Goal: Task Accomplishment & Management: Use online tool/utility

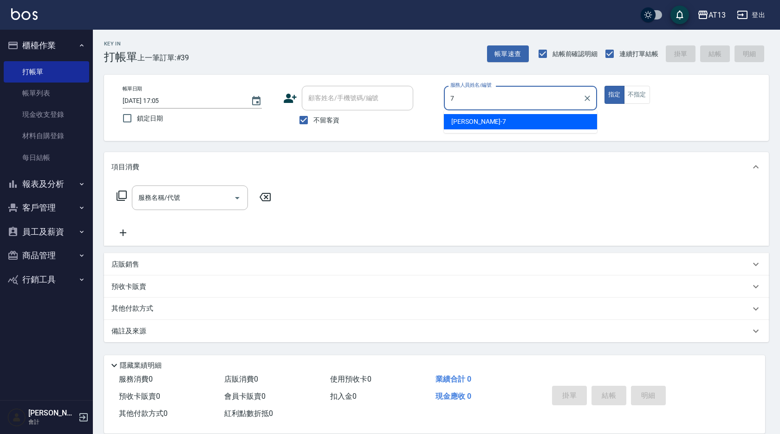
click at [472, 123] on span "[PERSON_NAME]-7" at bounding box center [478, 122] width 55 height 10
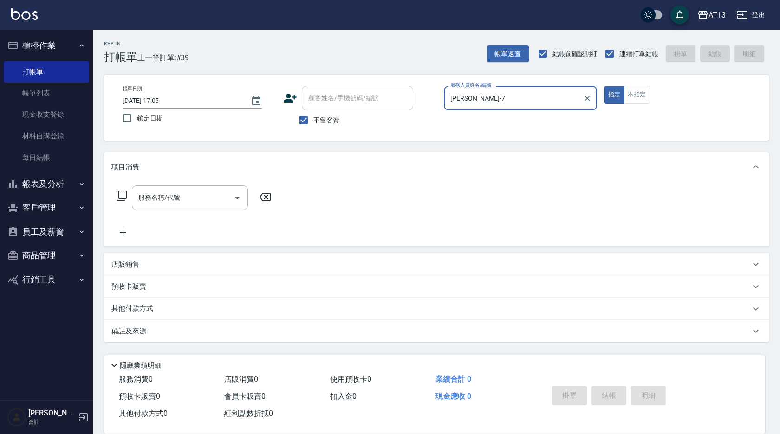
type input "[PERSON_NAME]-7"
click at [651, 94] on div "指定 不指定" at bounding box center [680, 95] width 153 height 18
click at [644, 97] on button "不指定" at bounding box center [637, 95] width 26 height 18
click at [219, 189] on div "服務名稱/代號" at bounding box center [190, 198] width 116 height 25
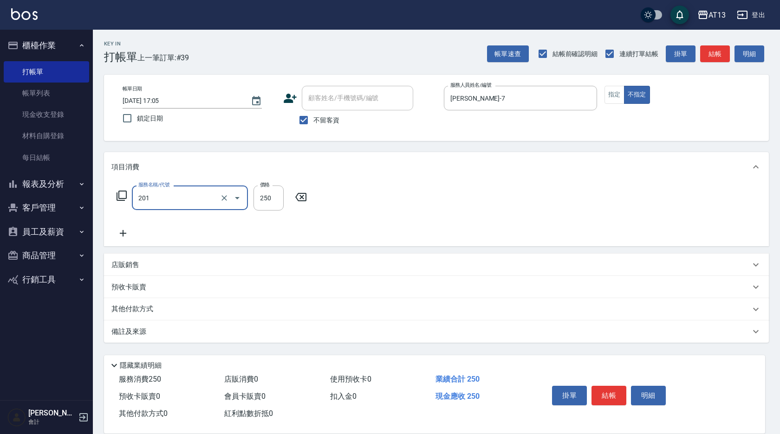
type input "洗髮(201)"
type input "[PERSON_NAME]-28"
click at [543, 186] on div "服務名稱/代號 洗髮(201) 服務名稱/代號 價格 250 價格 洗-1 [PERSON_NAME]-28 洗-1" at bounding box center [436, 214] width 665 height 65
click at [606, 387] on button "結帳" at bounding box center [608, 395] width 35 height 19
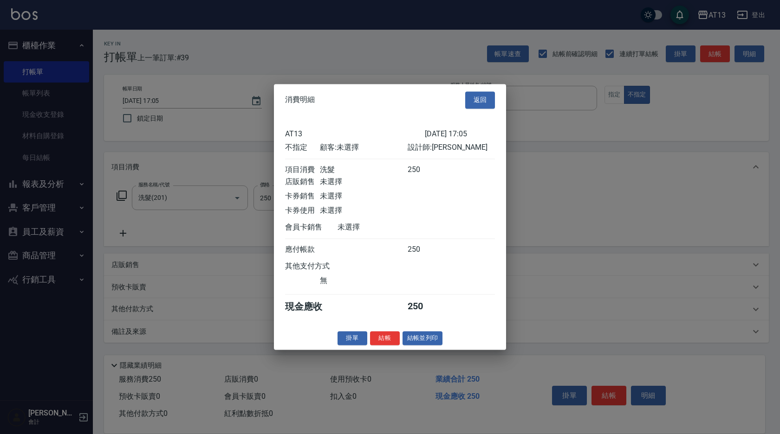
click at [383, 340] on button "結帳" at bounding box center [385, 338] width 30 height 14
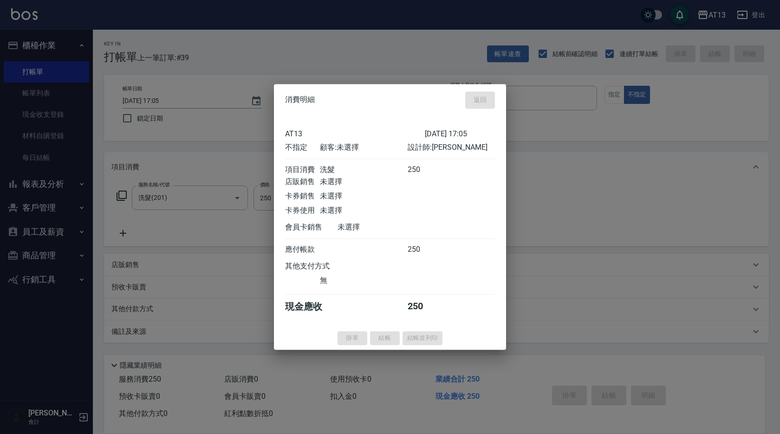
type input "[DATE] 17:43"
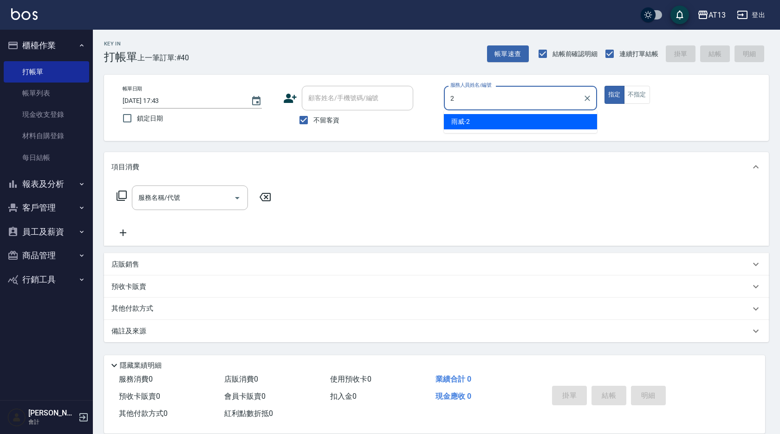
click at [468, 123] on span "雨威 -2" at bounding box center [460, 122] width 19 height 10
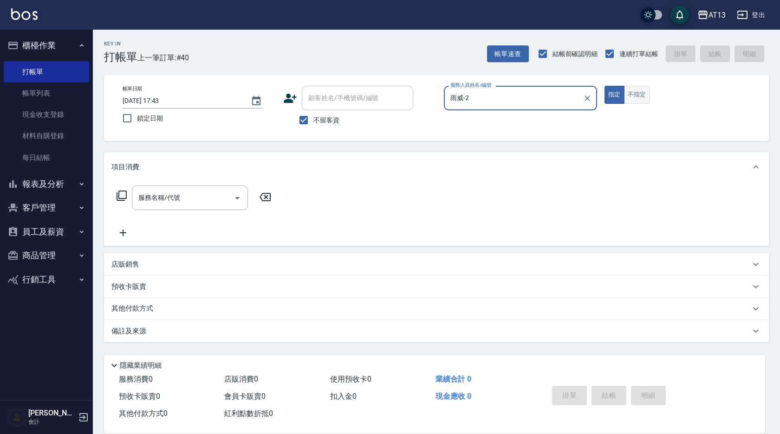
type input "雨威-2"
click at [639, 92] on button "不指定" at bounding box center [637, 95] width 26 height 18
click at [210, 193] on input "服務名稱/代號" at bounding box center [183, 198] width 94 height 16
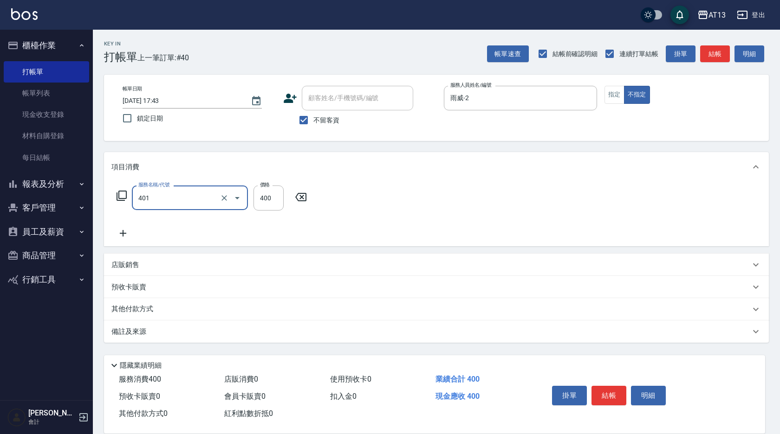
type input "剪髮(401)"
type input "200"
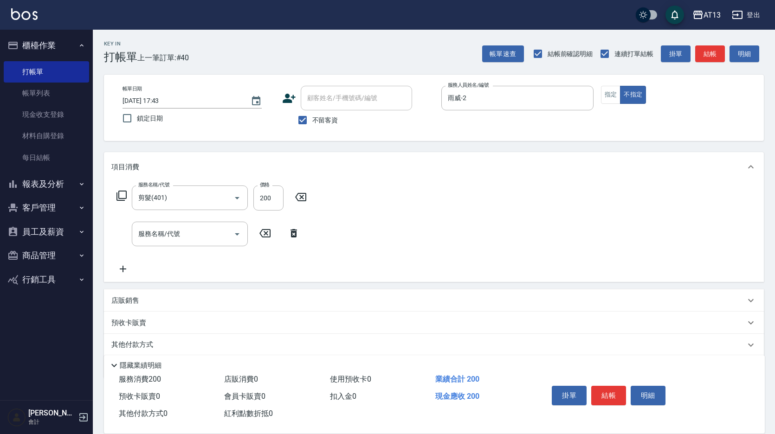
drag, startPoint x: 390, startPoint y: 242, endPoint x: 568, endPoint y: 340, distance: 203.2
click at [391, 242] on div "服務名稱/代號 剪髮(401) 服務名稱/代號 價格 200 價格 服務名稱/代號 服務名稱/代號" at bounding box center [434, 232] width 660 height 100
click at [618, 391] on button "結帳" at bounding box center [608, 395] width 35 height 19
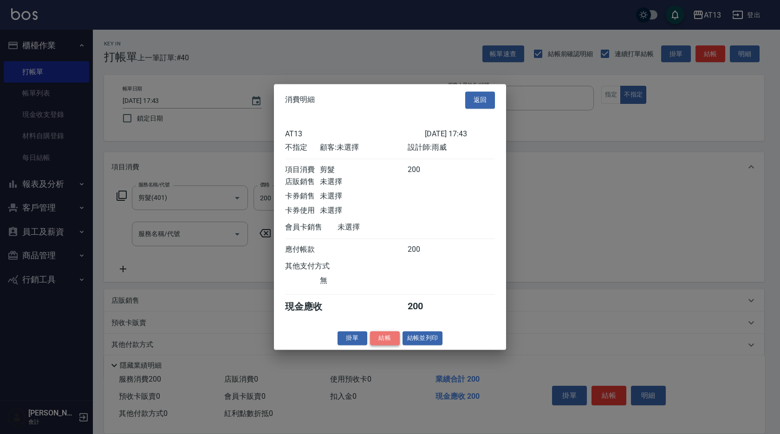
click at [388, 346] on button "結帳" at bounding box center [385, 338] width 30 height 14
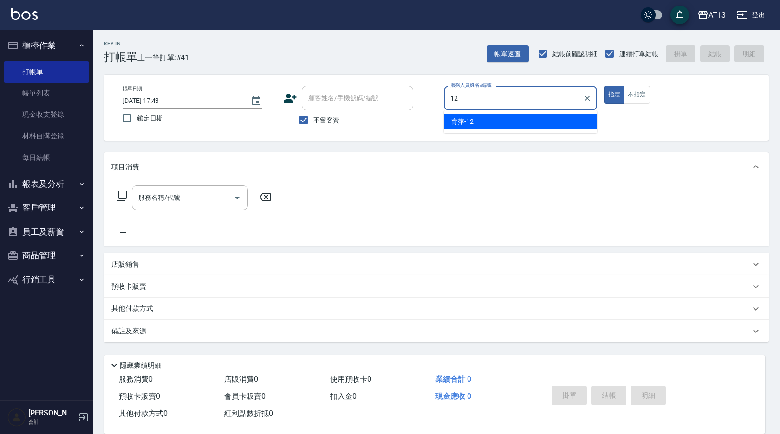
click at [458, 118] on span "育[PERSON_NAME] -12" at bounding box center [462, 122] width 22 height 10
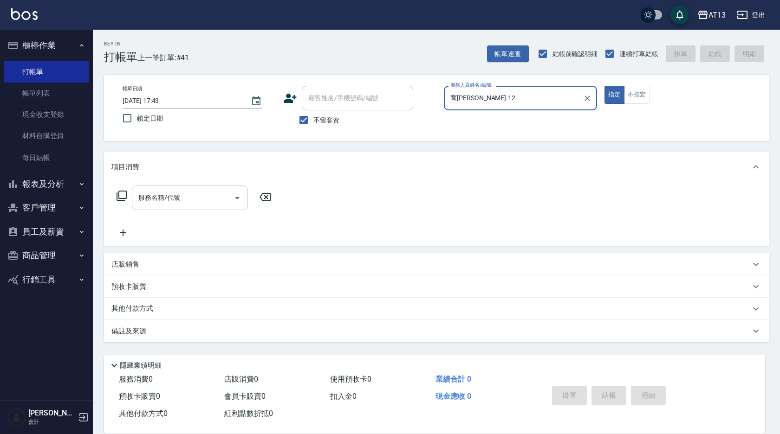
type input "育[PERSON_NAME]-12"
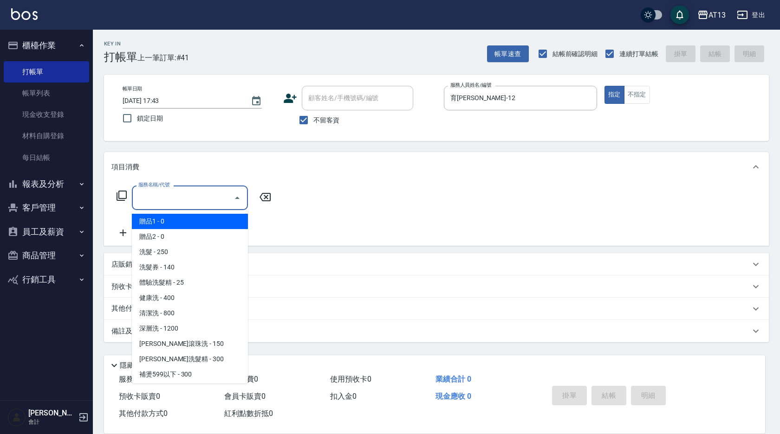
click at [207, 194] on input "服務名稱/代號" at bounding box center [183, 198] width 94 height 16
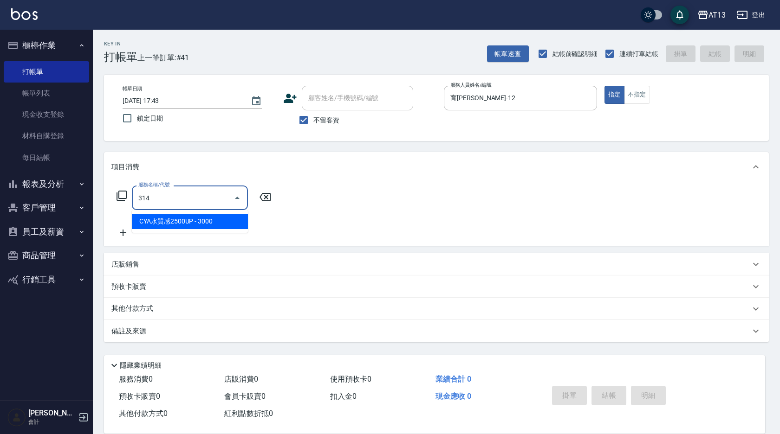
type input "CYA水質感2500UP(314)"
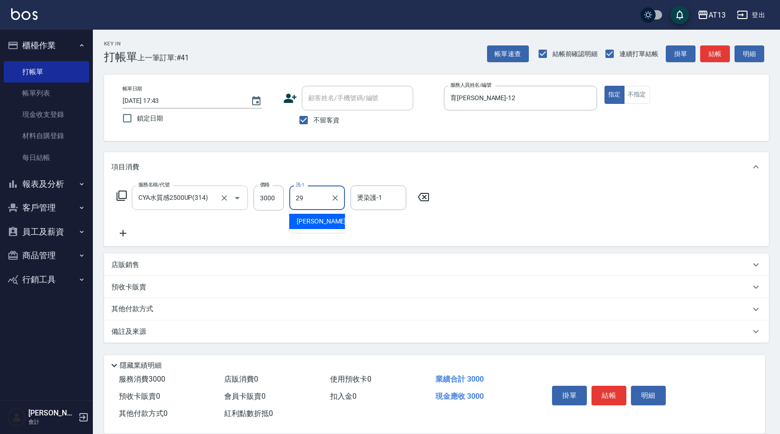
type input "[PERSON_NAME]-29"
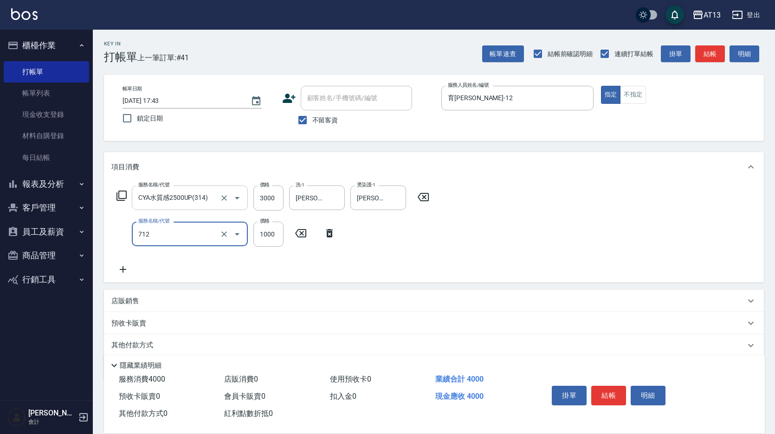
type input "伊蘭洋甘菊1000(712)"
type input "700"
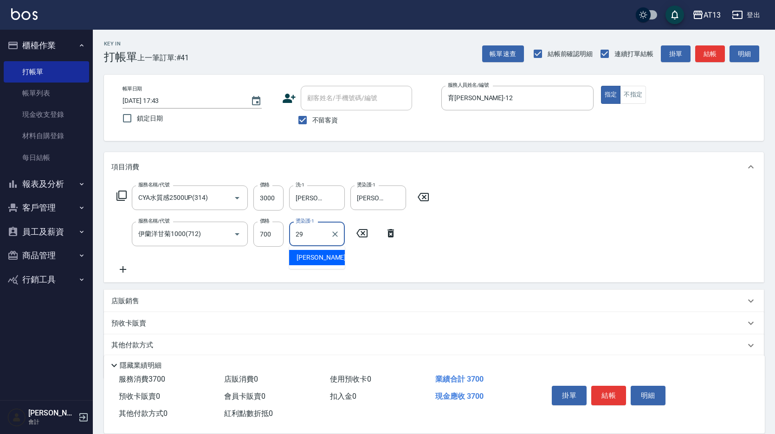
type input "29"
click at [439, 246] on div "服務名稱/代號 CYA水質感2500UP(314) 服務名稱/代號 價格 3000 價格 洗-1 妤宸-29 洗-1 燙染護-1 妤宸-29 燙染護-1 服務…" at bounding box center [434, 232] width 660 height 101
click at [314, 234] on input "燙染護-1" at bounding box center [316, 234] width 47 height 16
type input "[PERSON_NAME]-29"
click at [614, 389] on button "結帳" at bounding box center [608, 395] width 35 height 19
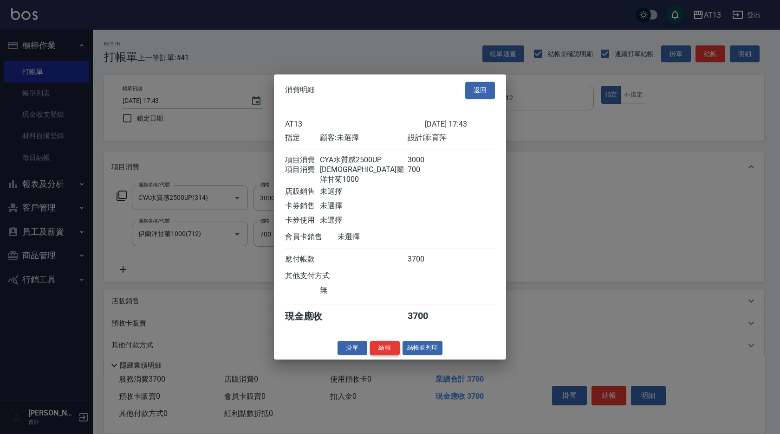
click at [379, 354] on button "結帳" at bounding box center [385, 348] width 30 height 14
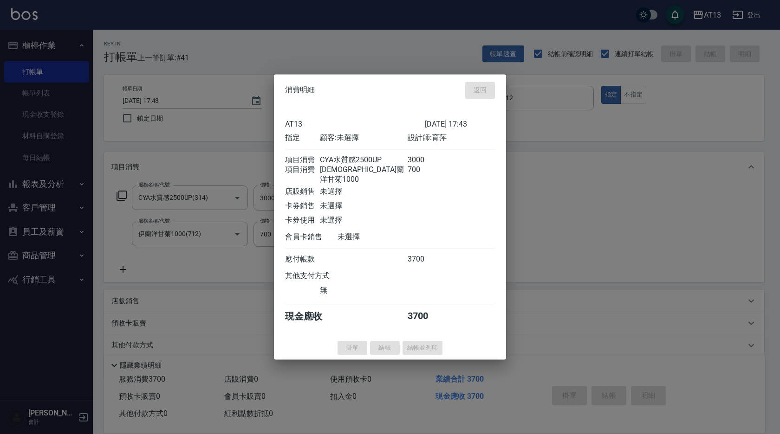
type input "[DATE] 17:44"
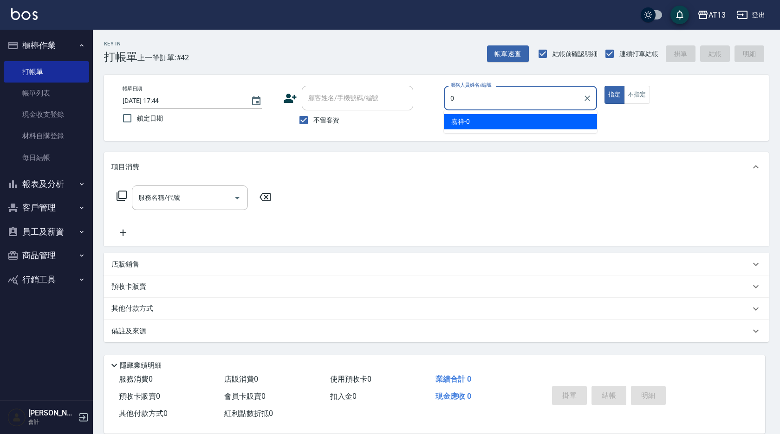
click at [531, 117] on div "嘉祥 -0" at bounding box center [520, 121] width 153 height 15
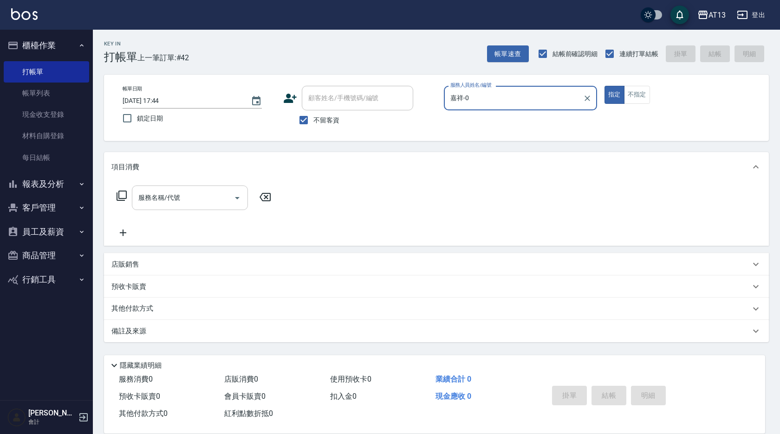
type input "嘉祥-0"
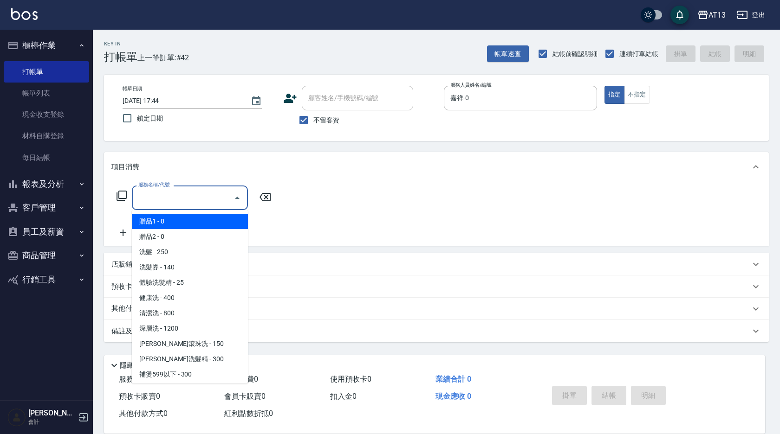
click at [202, 196] on input "服務名稱/代號" at bounding box center [183, 198] width 94 height 16
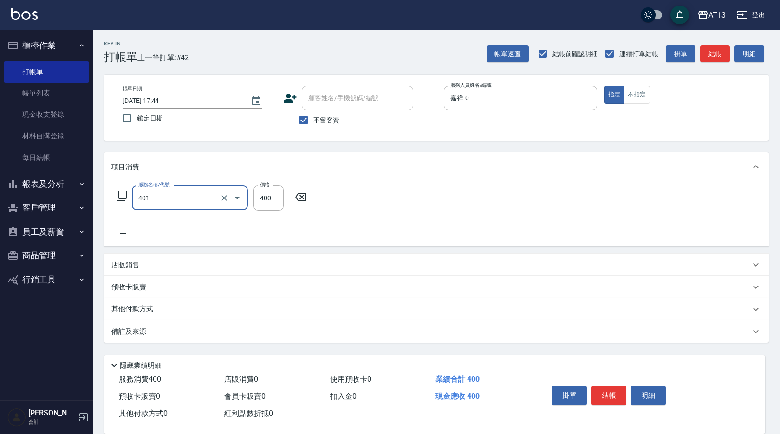
type input "剪髮(401)"
type input "300"
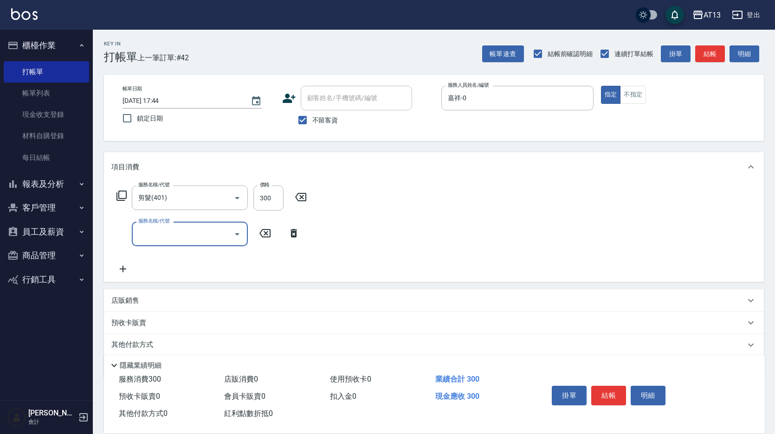
click at [481, 227] on div "服務名稱/代號 剪髮(401) 服務名稱/代號 價格 300 價格 服務名稱/代號 服務名稱/代號" at bounding box center [434, 232] width 660 height 100
click at [607, 389] on button "結帳" at bounding box center [608, 395] width 35 height 19
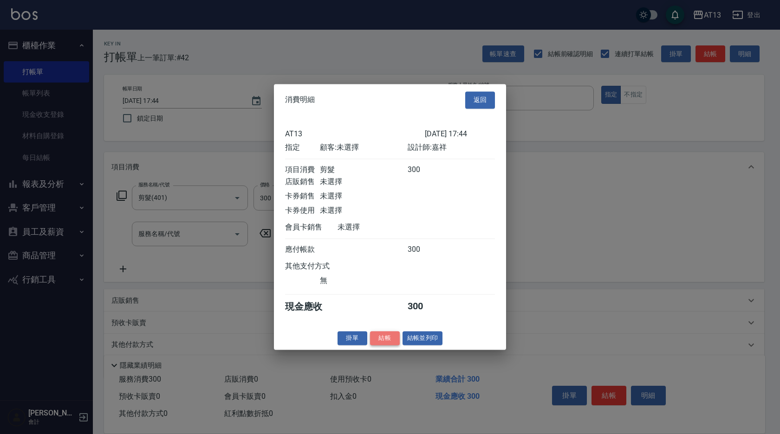
click at [388, 343] on button "結帳" at bounding box center [385, 338] width 30 height 14
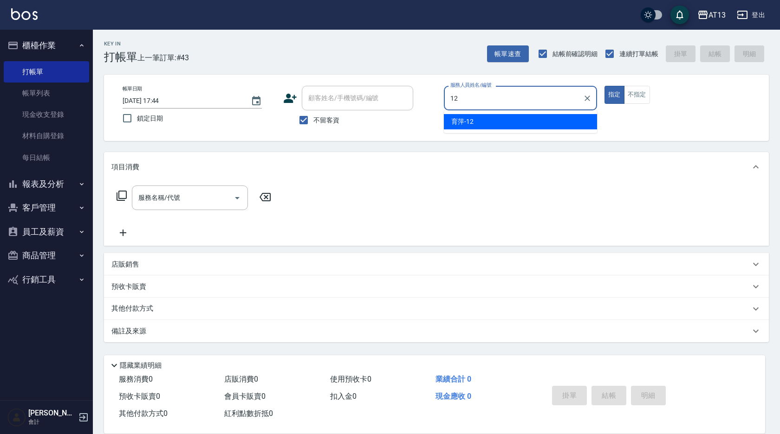
click at [496, 121] on div "育[PERSON_NAME] -12" at bounding box center [520, 121] width 153 height 15
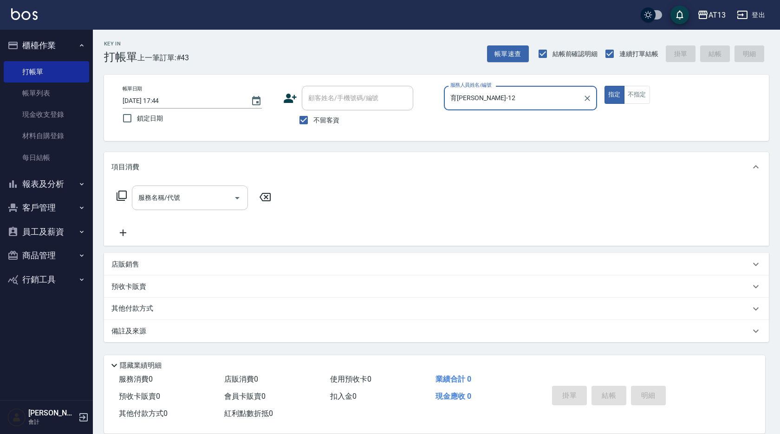
type input "育[PERSON_NAME]-12"
click at [176, 201] on input "服務名稱/代號" at bounding box center [183, 198] width 94 height 16
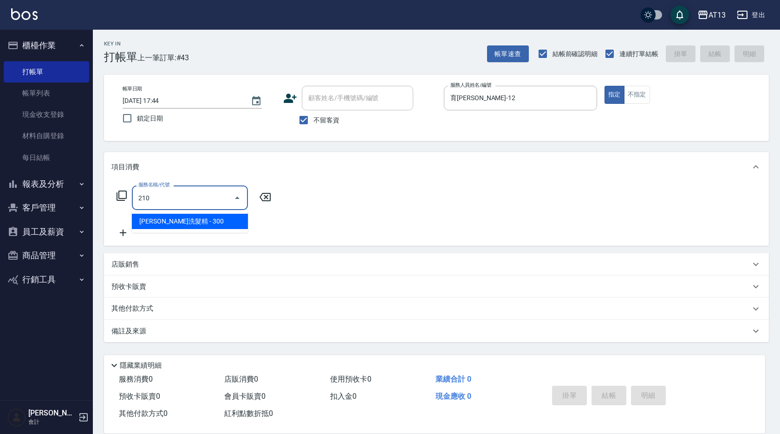
type input "歐娜洗髮精(210)"
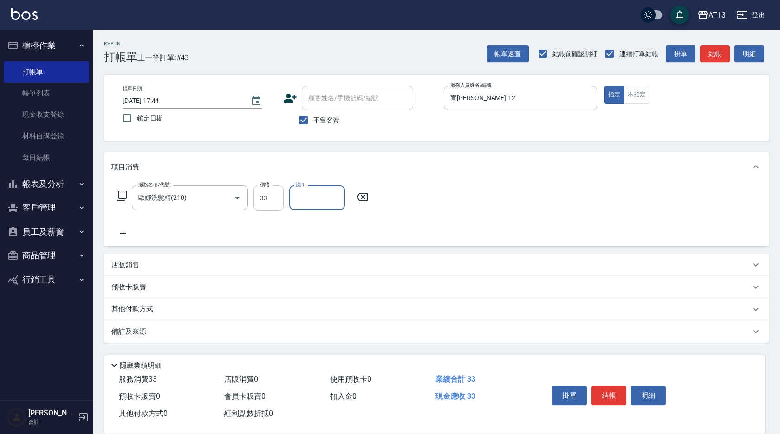
click at [262, 196] on input "33" at bounding box center [268, 198] width 30 height 25
type input "300"
type input "[PERSON_NAME]-33"
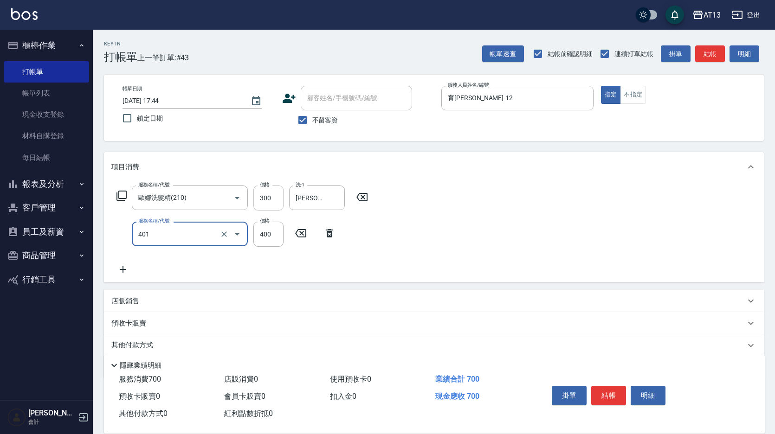
type input "剪髮(401)"
type input "50"
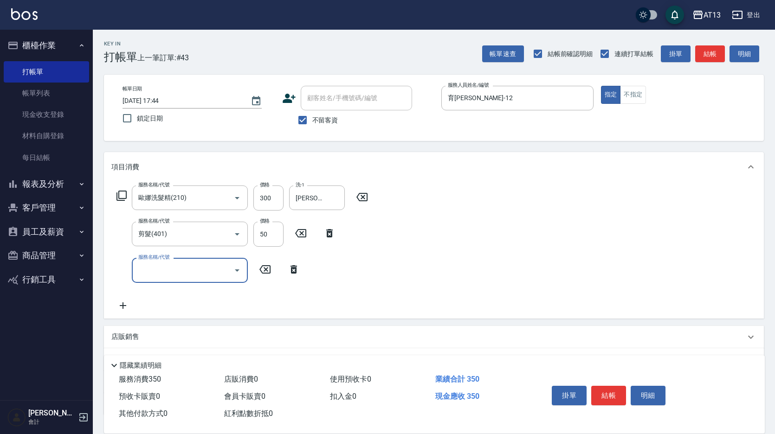
click at [443, 247] on div "服務名稱/代號 [PERSON_NAME]洗髮精(210) 服務名稱/代號 價格 300 價格 洗-1 [PERSON_NAME]-33 洗-1 服務名稱/代…" at bounding box center [434, 250] width 660 height 136
click at [612, 386] on button "結帳" at bounding box center [608, 395] width 35 height 19
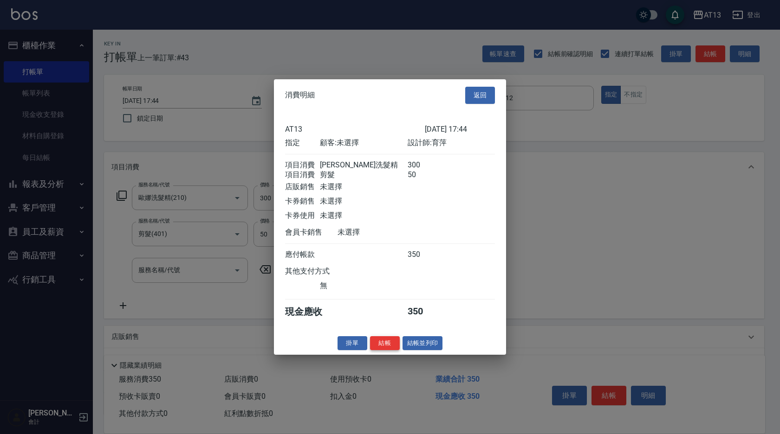
click at [386, 348] on button "結帳" at bounding box center [385, 343] width 30 height 14
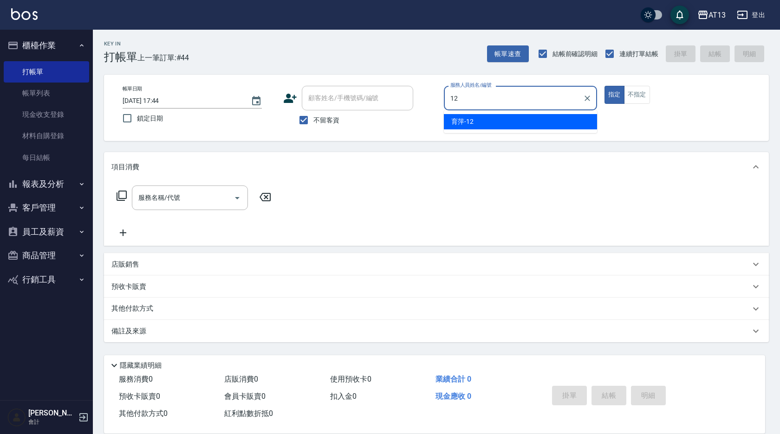
drag, startPoint x: 572, startPoint y: 118, endPoint x: 481, endPoint y: 167, distance: 103.0
click at [571, 118] on div "育[PERSON_NAME] -12" at bounding box center [520, 121] width 153 height 15
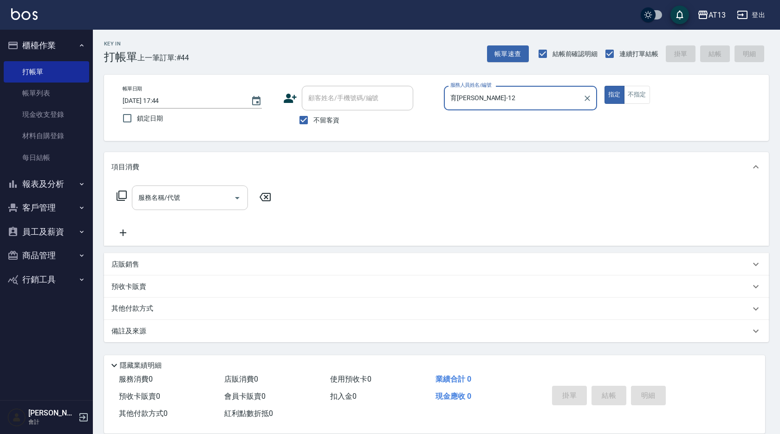
type input "育[PERSON_NAME]-12"
click at [188, 201] on input "服務名稱/代號" at bounding box center [183, 198] width 94 height 16
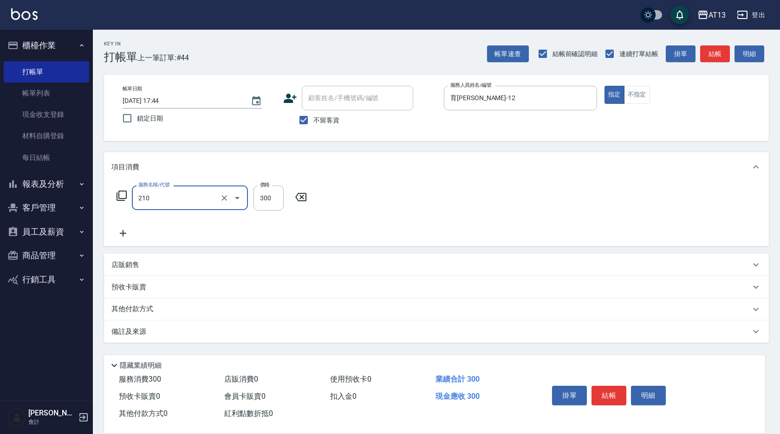
type input "歐娜洗髮精(210)"
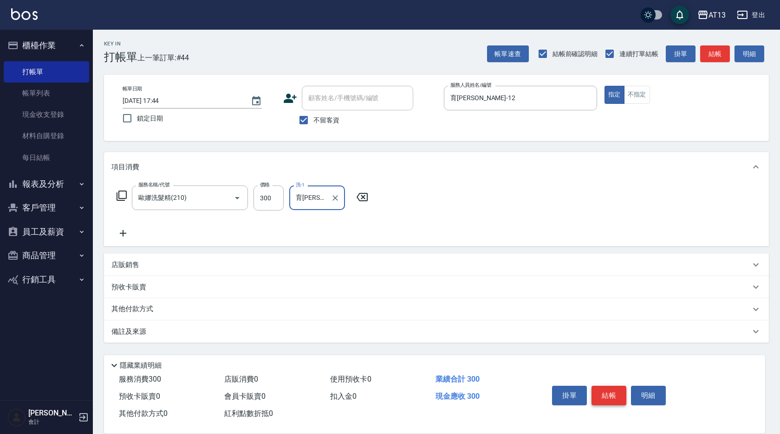
type input "育[PERSON_NAME]-12"
click at [609, 388] on button "結帳" at bounding box center [608, 395] width 35 height 19
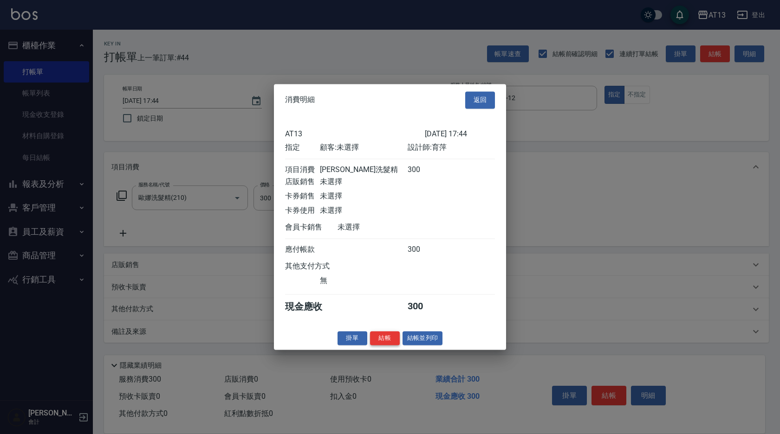
click at [384, 344] on button "結帳" at bounding box center [385, 338] width 30 height 14
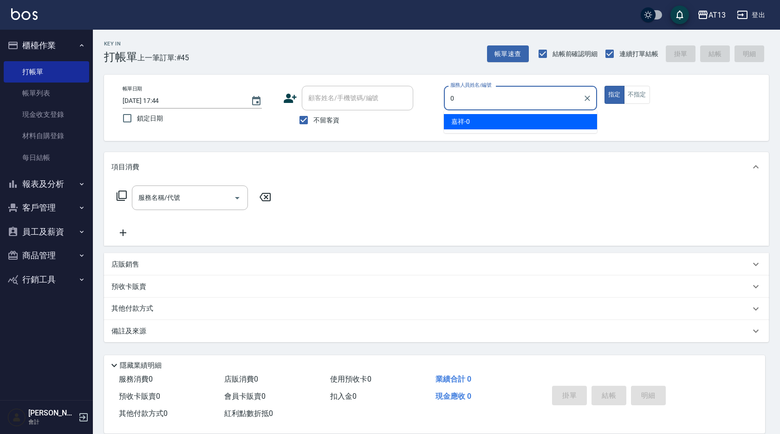
click at [491, 119] on div "嘉祥 -0" at bounding box center [520, 121] width 153 height 15
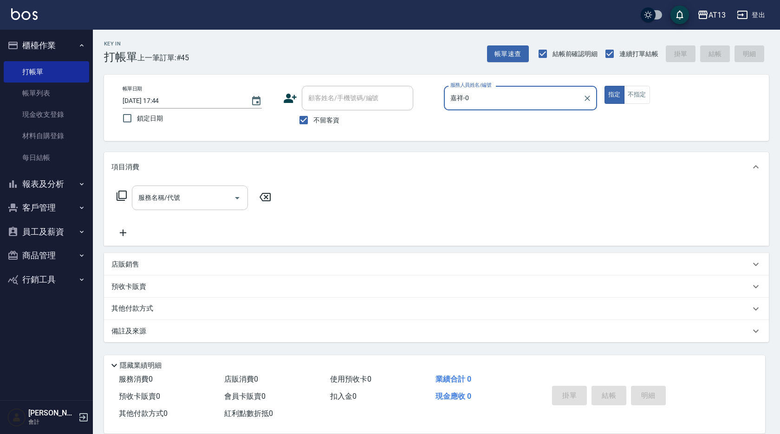
type input "嘉祥-0"
drag, startPoint x: 218, startPoint y: 191, endPoint x: 194, endPoint y: 194, distance: 23.8
click at [215, 192] on input "服務名稱/代號" at bounding box center [183, 198] width 94 height 16
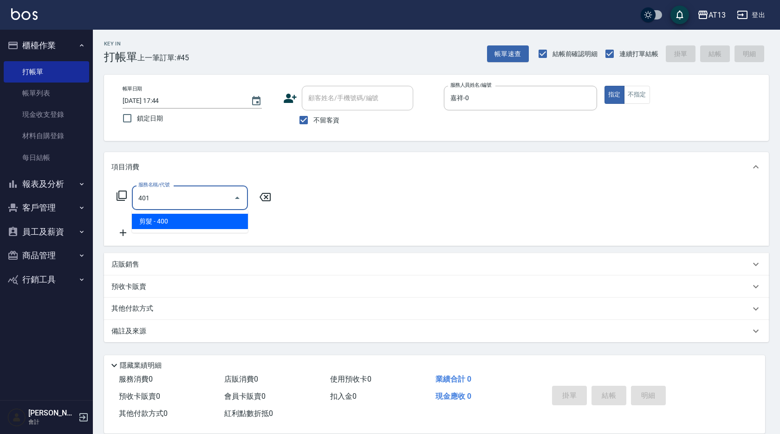
type input "剪髮(401)"
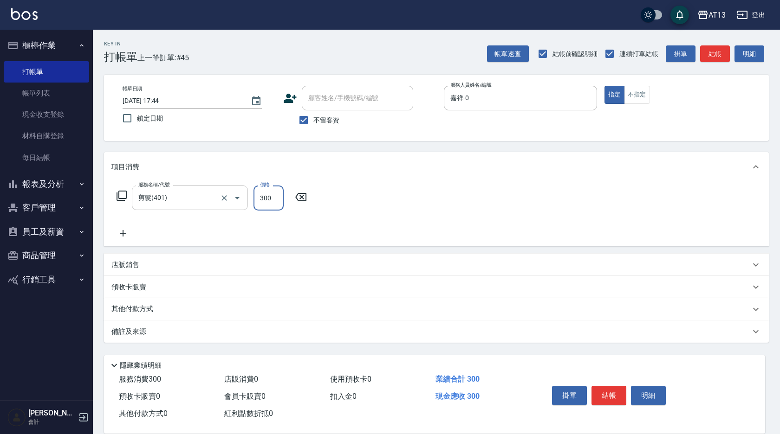
type input "300"
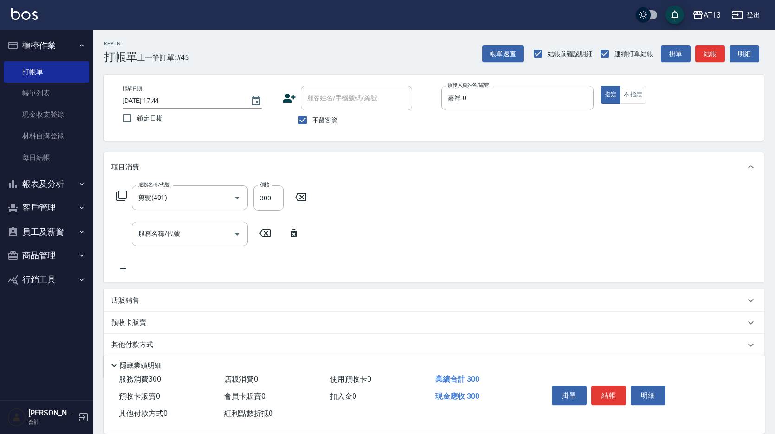
click at [368, 212] on div "服務名稱/代號 剪髮(401) 服務名稱/代號 價格 300 價格 服務名稱/代號 服務名稱/代號" at bounding box center [434, 232] width 660 height 100
click at [607, 392] on button "結帳" at bounding box center [608, 395] width 35 height 19
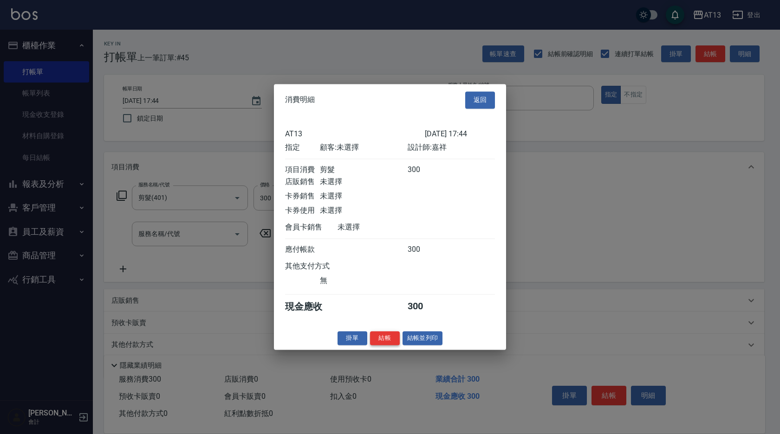
click at [380, 345] on button "結帳" at bounding box center [385, 338] width 30 height 14
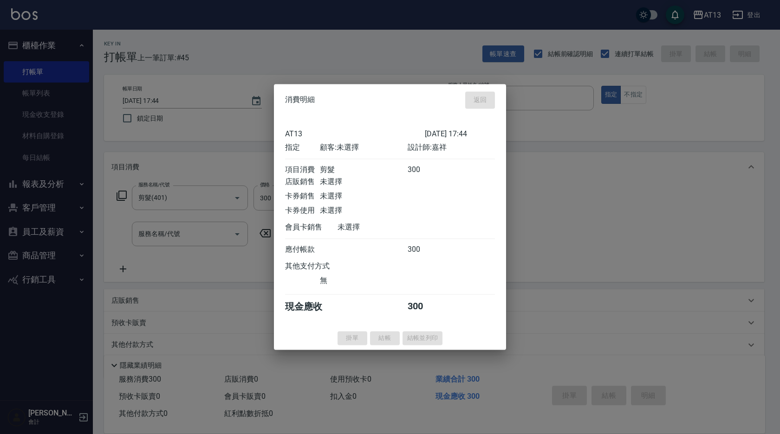
type input "[DATE] 18:12"
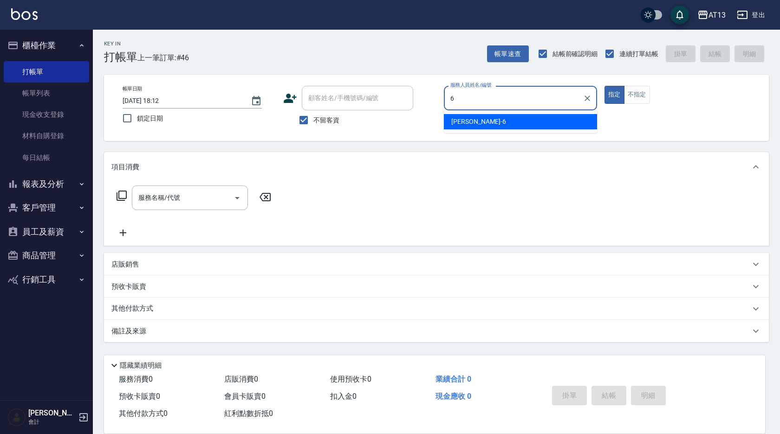
click at [454, 123] on span "[PERSON_NAME] -6" at bounding box center [478, 122] width 55 height 10
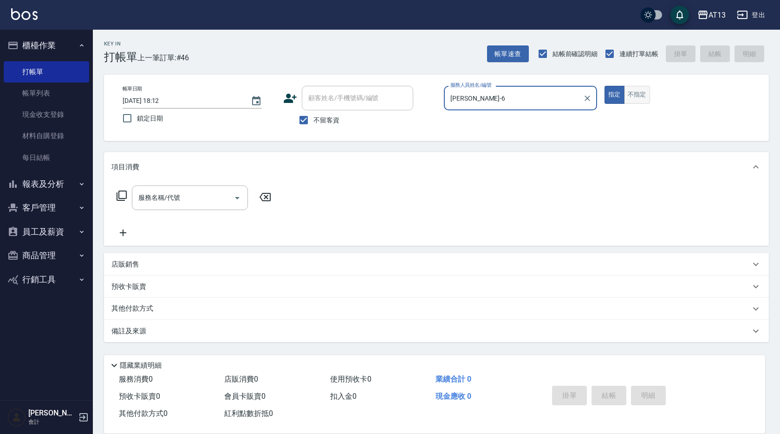
type input "[PERSON_NAME]-6"
click at [637, 99] on button "不指定" at bounding box center [637, 95] width 26 height 18
click at [204, 198] on input "服務名稱/代號" at bounding box center [183, 198] width 94 height 16
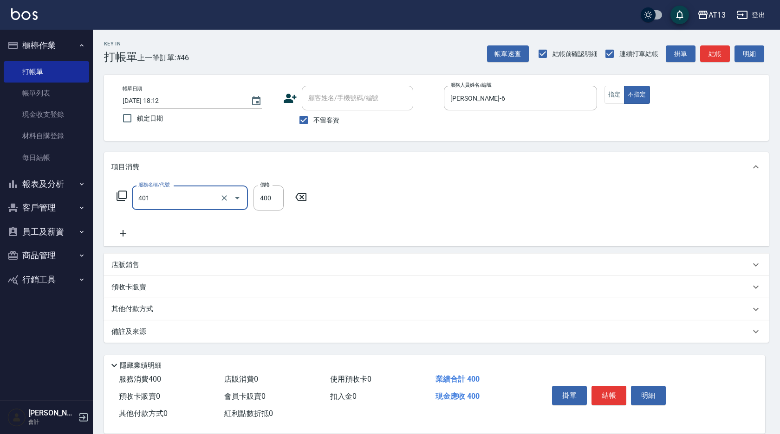
type input "剪髮(401)"
type input "200"
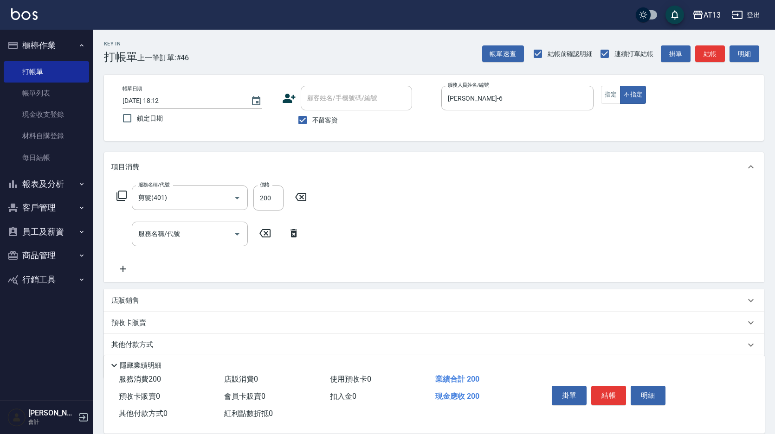
click at [397, 212] on div "服務名稱/代號 剪髮(401) 服務名稱/代號 價格 200 價格 服務名稱/代號 服務名稱/代號" at bounding box center [434, 232] width 660 height 100
click at [615, 391] on button "結帳" at bounding box center [608, 395] width 35 height 19
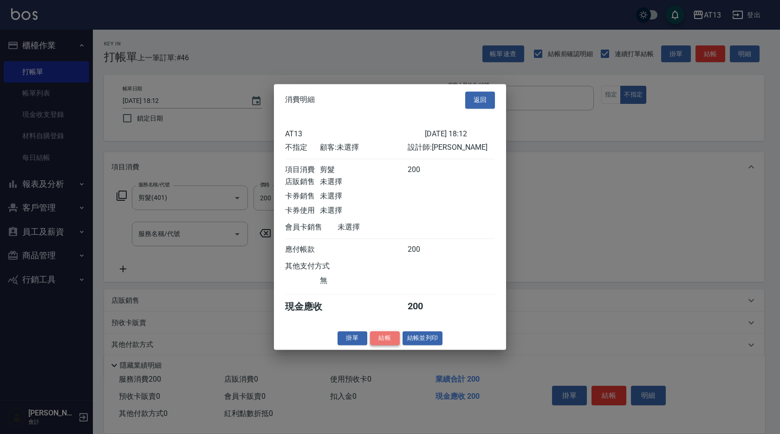
click at [376, 343] on button "結帳" at bounding box center [385, 338] width 30 height 14
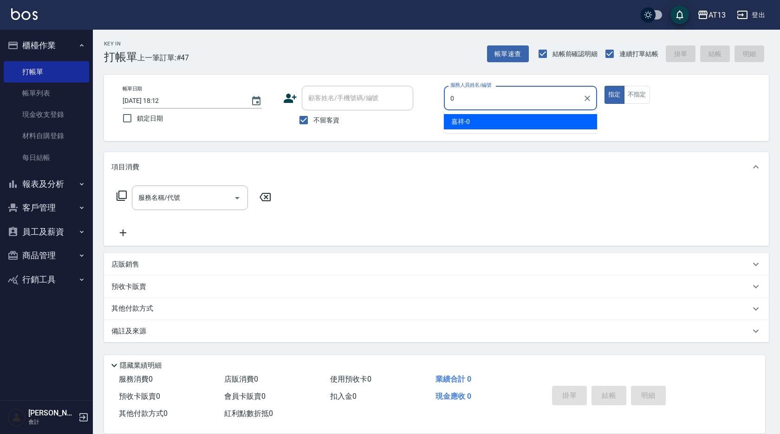
drag, startPoint x: 519, startPoint y: 123, endPoint x: 503, endPoint y: 130, distance: 18.1
click at [518, 123] on div "嘉祥 -0" at bounding box center [520, 121] width 153 height 15
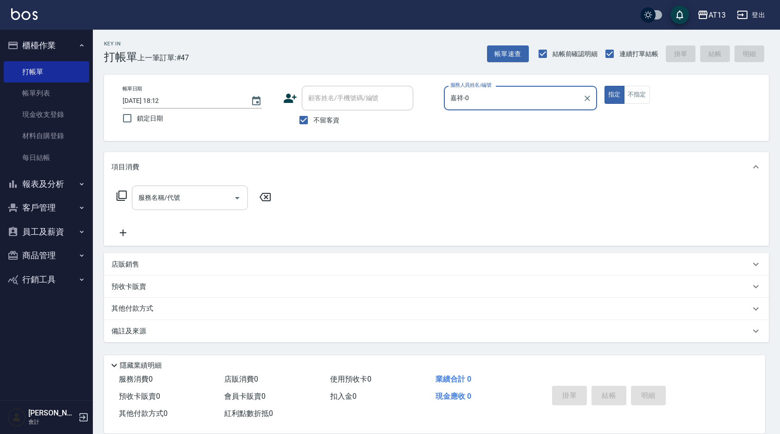
type input "嘉祥-0"
drag, startPoint x: 164, startPoint y: 200, endPoint x: 173, endPoint y: 201, distance: 9.5
click at [170, 201] on input "服務名稱/代號" at bounding box center [183, 198] width 94 height 16
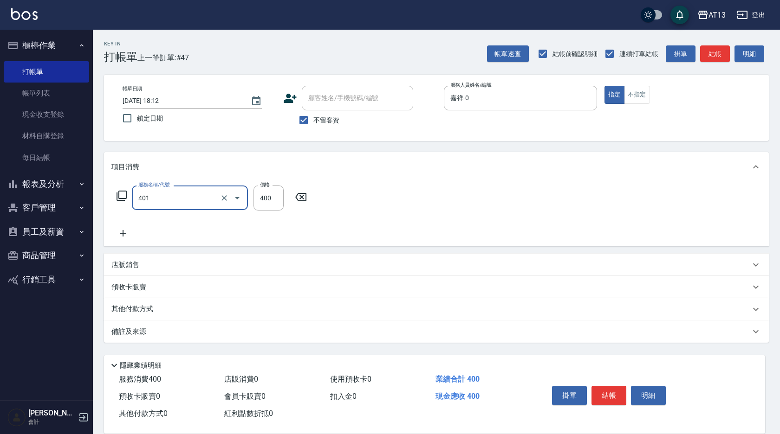
type input "剪髮(401)"
click at [422, 214] on div "服務名稱/代號 剪髮(401) 服務名稱/代號 價格 400 價格" at bounding box center [436, 214] width 665 height 65
click at [610, 388] on button "結帳" at bounding box center [608, 395] width 35 height 19
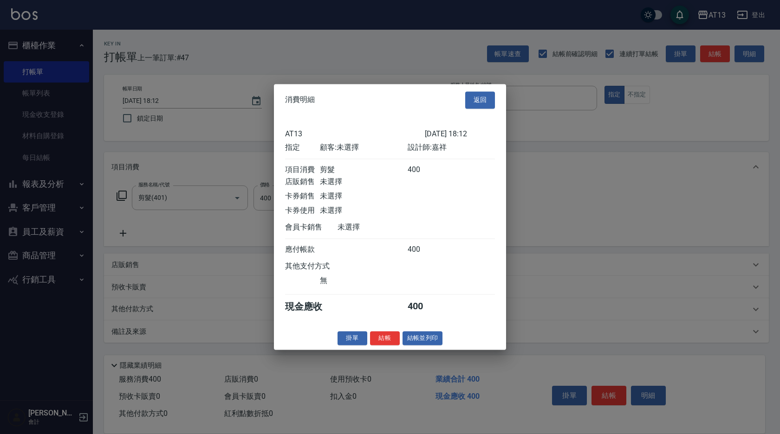
click at [389, 346] on button "結帳" at bounding box center [385, 338] width 30 height 14
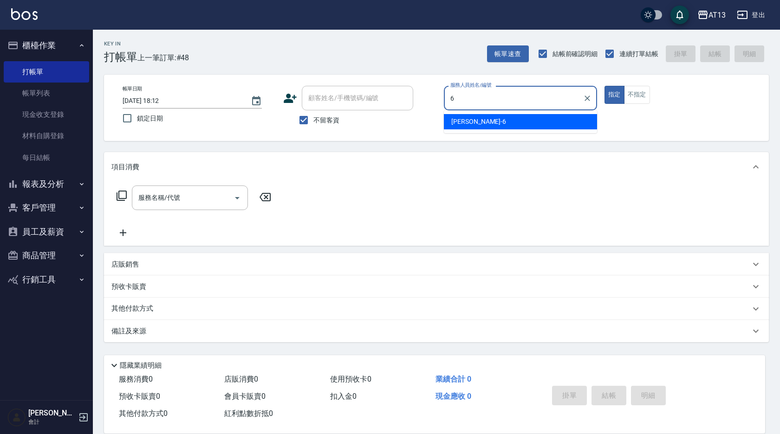
click at [496, 120] on div "[PERSON_NAME] -6" at bounding box center [520, 121] width 153 height 15
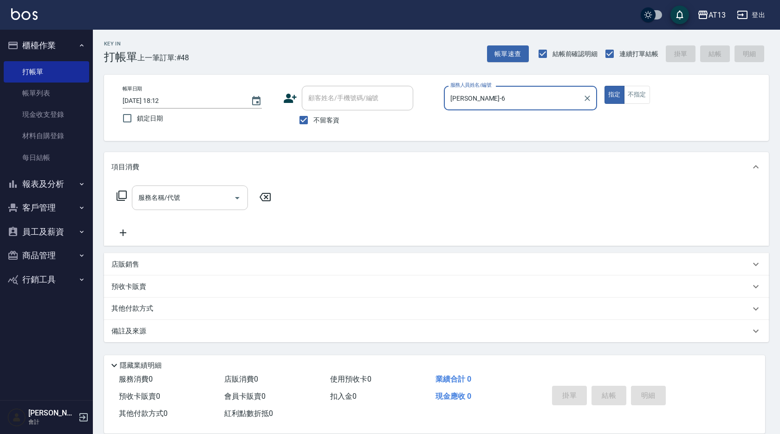
type input "[PERSON_NAME]-6"
click at [199, 195] on input "服務名稱/代號" at bounding box center [183, 198] width 94 height 16
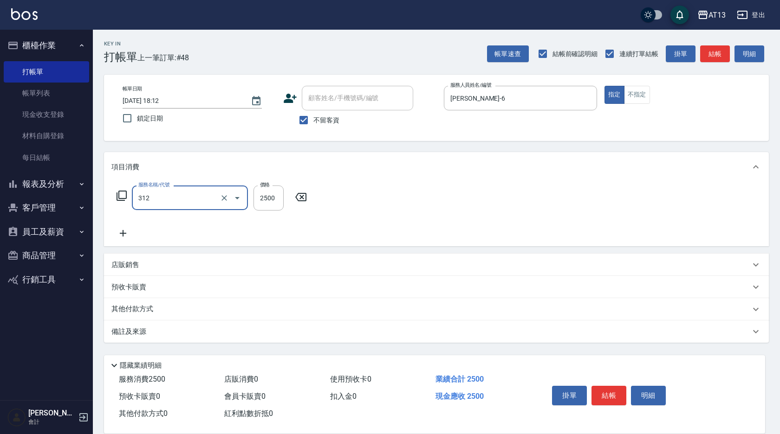
type input "有氧水離子燙2500(312)"
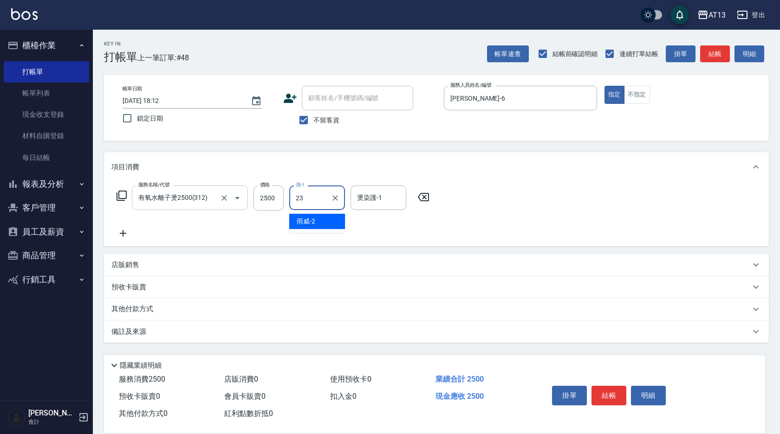
type input "[PERSON_NAME]-23"
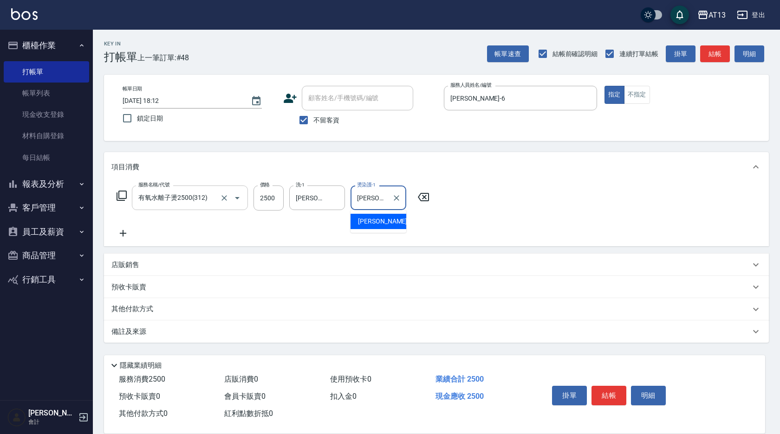
type input "[PERSON_NAME]-23"
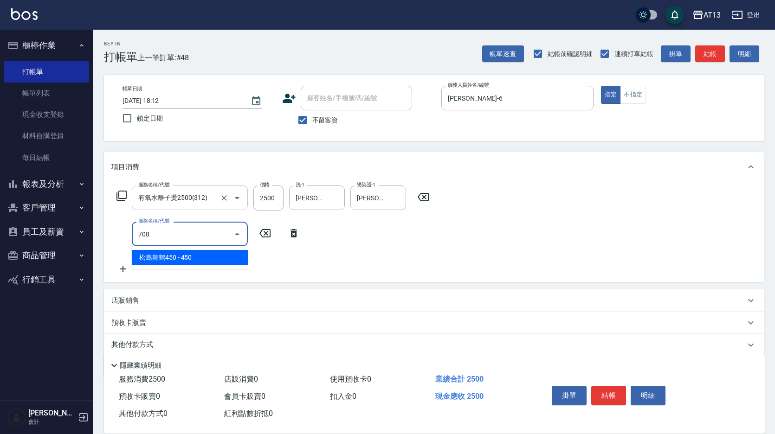
type input "松島舞鶴450(708)"
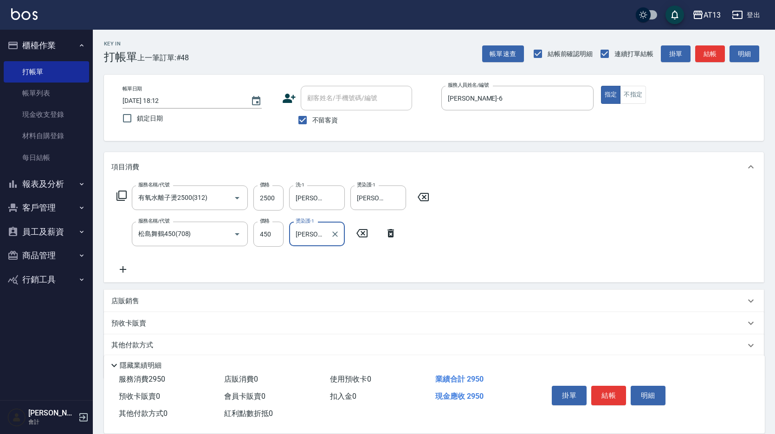
type input "[PERSON_NAME]-28"
click at [488, 261] on div "服務名稱/代號 有氧水離子燙2500(312) 服務名稱/代號 價格 2500 價格 洗-1 [PERSON_NAME]-23 洗-1 燙染護-1 [PERS…" at bounding box center [434, 232] width 660 height 101
drag, startPoint x: 609, startPoint y: 393, endPoint x: 604, endPoint y: 385, distance: 9.8
click at [609, 393] on button "結帳" at bounding box center [608, 395] width 35 height 19
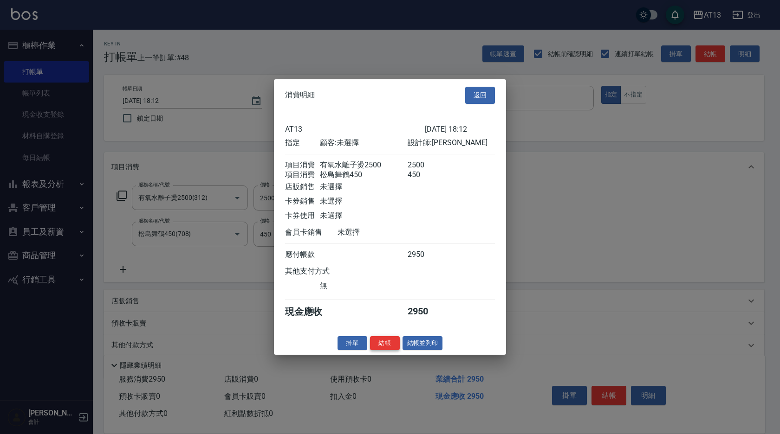
click at [393, 346] on button "結帳" at bounding box center [385, 343] width 30 height 14
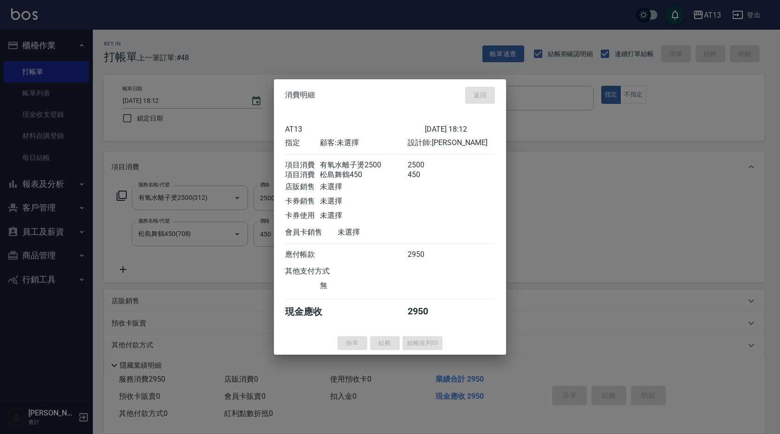
type input "[DATE] 18:13"
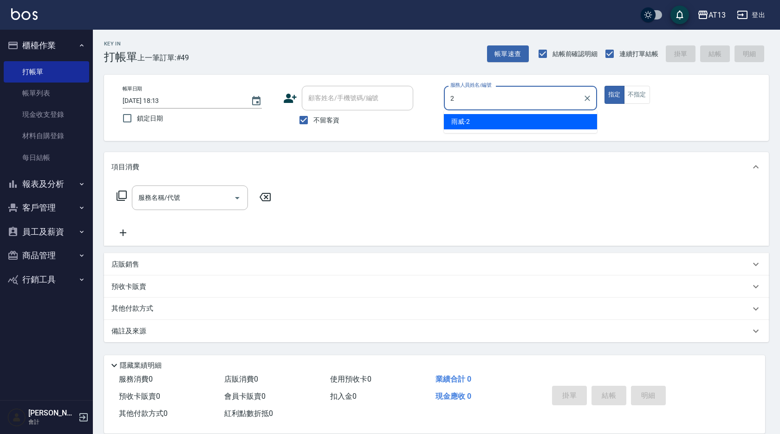
click at [448, 124] on div "雨威 -2" at bounding box center [520, 121] width 153 height 15
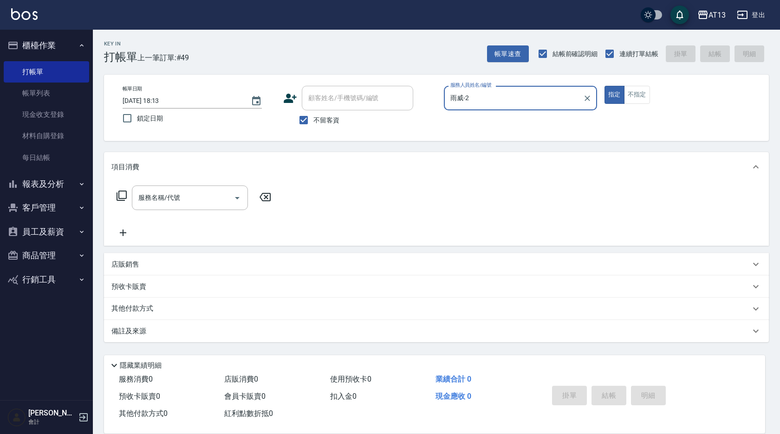
type input "雨威-2"
drag, startPoint x: 180, startPoint y: 184, endPoint x: 176, endPoint y: 188, distance: 5.9
click at [177, 188] on div "服務名稱/代號 服務名稱/代號" at bounding box center [436, 214] width 665 height 64
click at [175, 191] on div "服務名稱/代號 服務名稱/代號" at bounding box center [190, 198] width 116 height 25
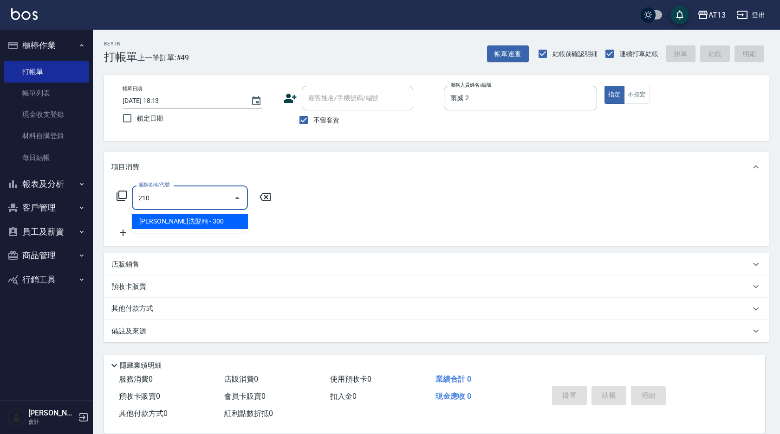
type input "歐娜洗髮精(210)"
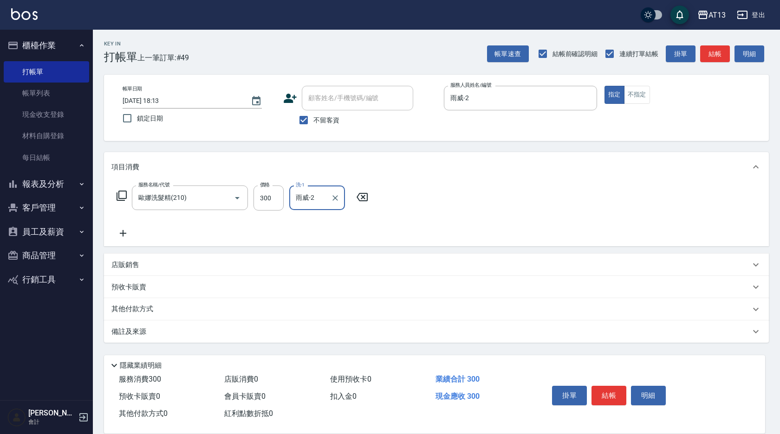
type input "雨威-2"
click at [447, 204] on div "服務名稱/代號 [PERSON_NAME]洗髮精(210) 服務名稱/代號 價格 300 價格 洗-1 雨威-2 洗-1" at bounding box center [436, 214] width 665 height 65
click at [606, 386] on button "結帳" at bounding box center [608, 395] width 35 height 19
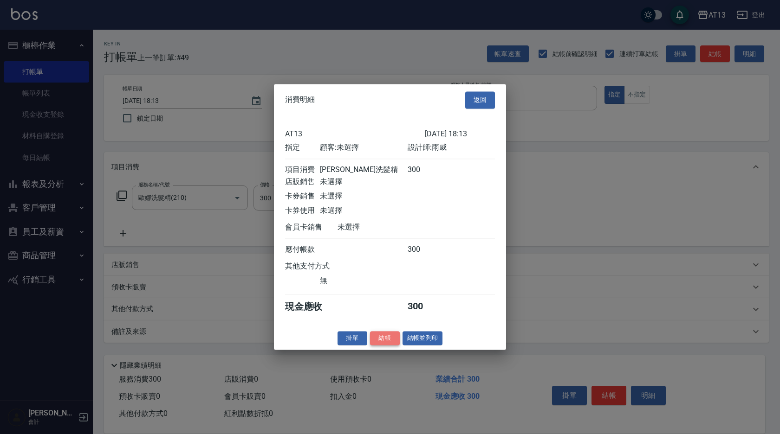
click at [393, 344] on button "結帳" at bounding box center [385, 338] width 30 height 14
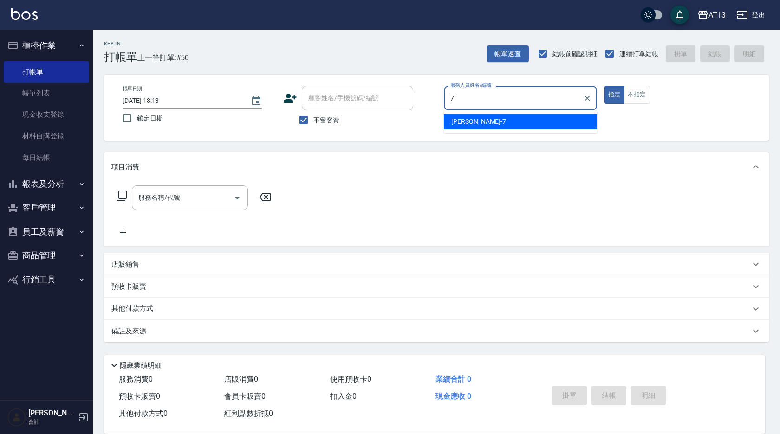
click at [478, 121] on div "[PERSON_NAME]-7" at bounding box center [520, 121] width 153 height 15
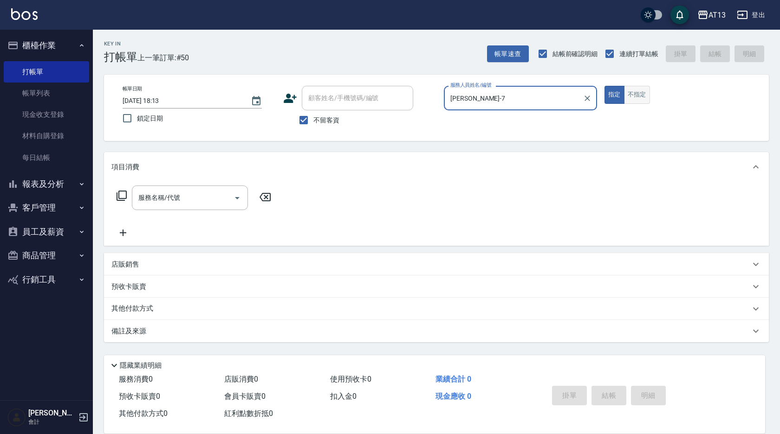
type input "[PERSON_NAME]-7"
click at [627, 93] on button "不指定" at bounding box center [637, 95] width 26 height 18
click at [223, 196] on input "服務名稱/代號" at bounding box center [183, 198] width 94 height 16
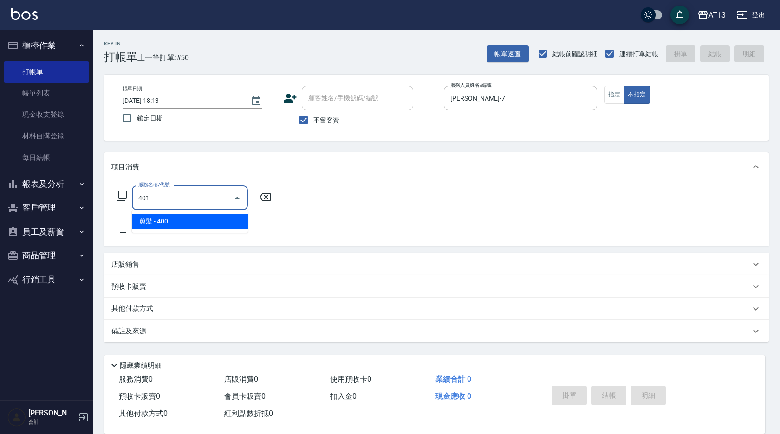
type input "剪髮(401)"
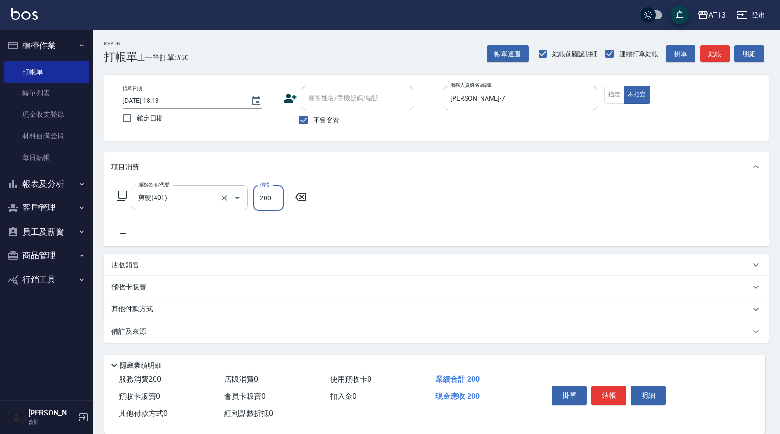
type input "200"
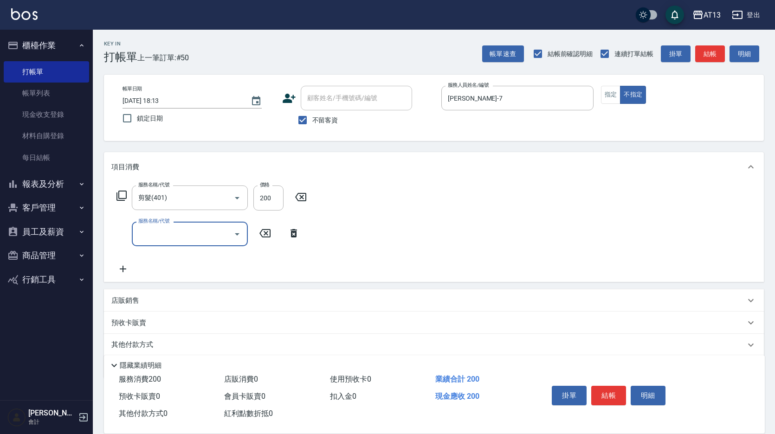
drag, startPoint x: 492, startPoint y: 259, endPoint x: 497, endPoint y: 265, distance: 7.9
click at [492, 259] on div "服務名稱/代號 剪髮(401) 服務名稱/代號 價格 200 價格 服務名稱/代號 服務名稱/代號" at bounding box center [434, 232] width 660 height 100
click at [595, 395] on button "結帳" at bounding box center [608, 395] width 35 height 19
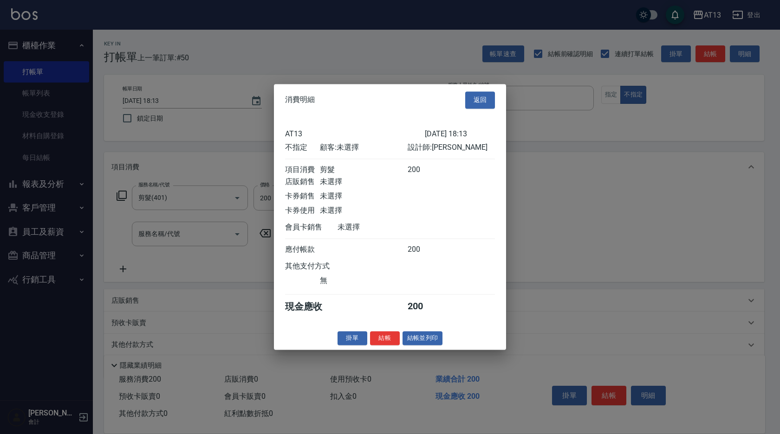
click at [390, 343] on button "結帳" at bounding box center [385, 338] width 30 height 14
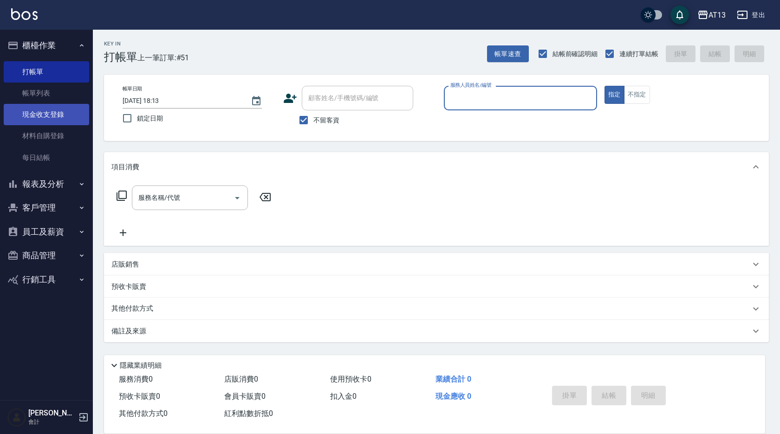
click at [35, 112] on link "現金收支登錄" at bounding box center [46, 114] width 85 height 21
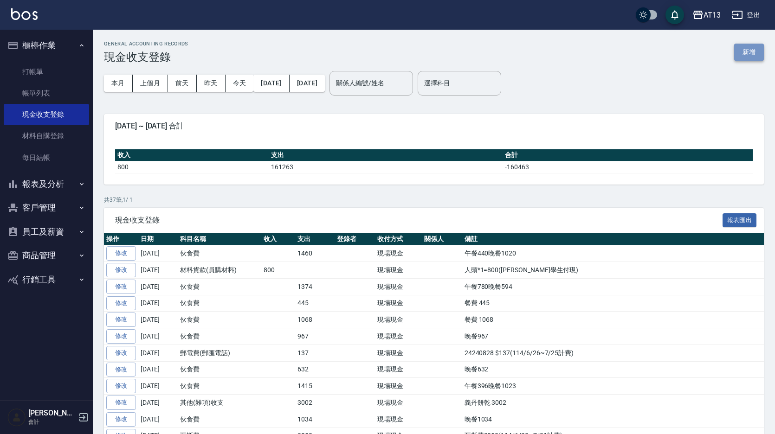
click at [750, 50] on button "新增" at bounding box center [749, 52] width 30 height 17
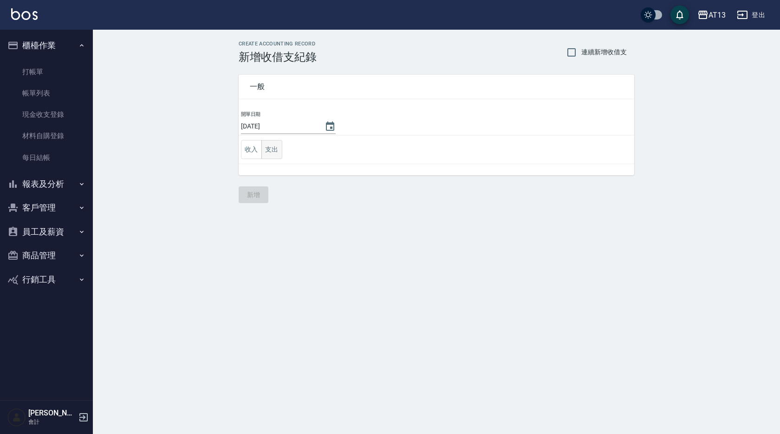
click at [272, 154] on button "支出" at bounding box center [271, 149] width 21 height 19
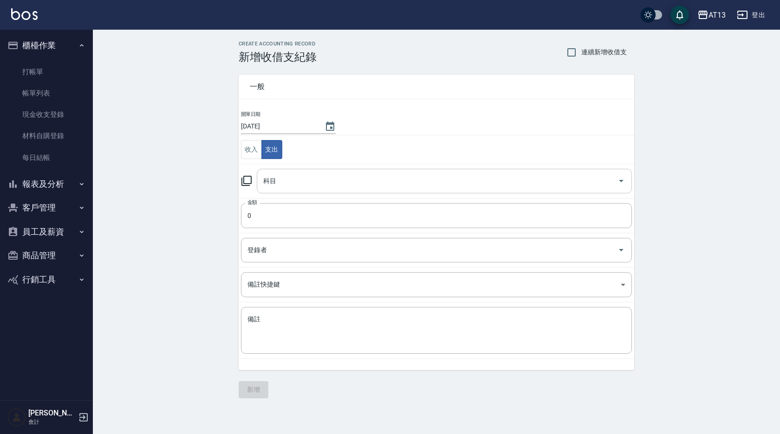
click at [623, 179] on icon "Open" at bounding box center [620, 180] width 11 height 11
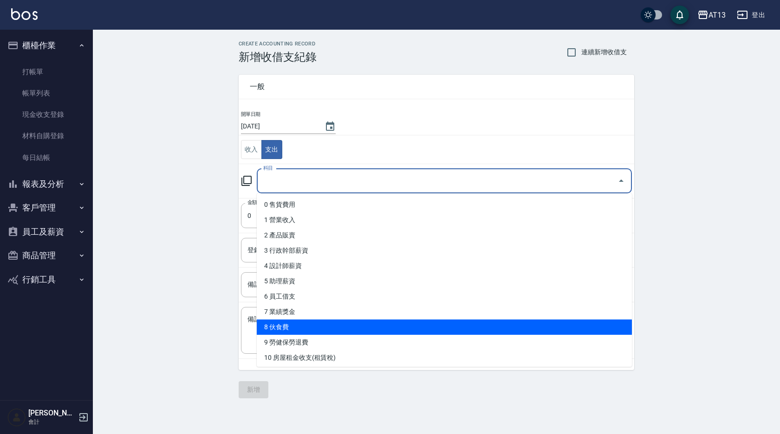
click at [308, 328] on li "8 伙食費" at bounding box center [444, 327] width 375 height 15
type input "8 伙食費"
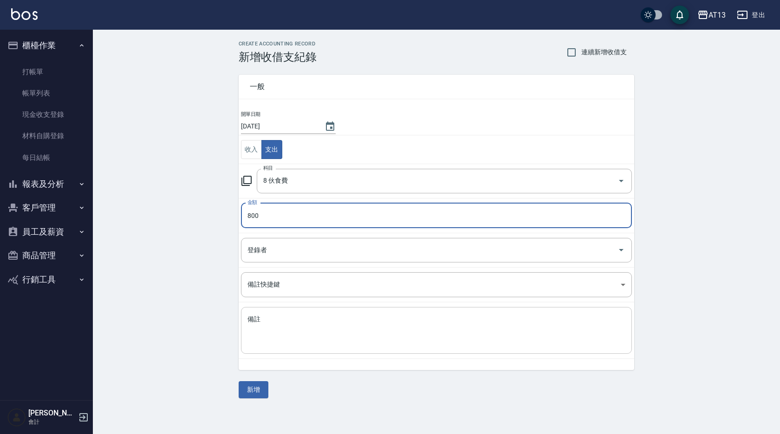
type input "800"
click at [304, 319] on textarea "備註" at bounding box center [436, 331] width 378 height 32
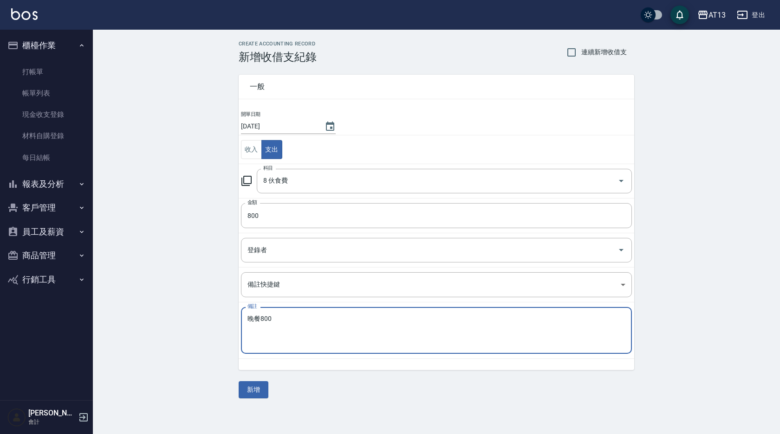
click at [304, 320] on textarea "晚餐800" at bounding box center [436, 331] width 378 height 32
type textarea "晚餐800"
click at [247, 392] on button "新增" at bounding box center [254, 390] width 30 height 17
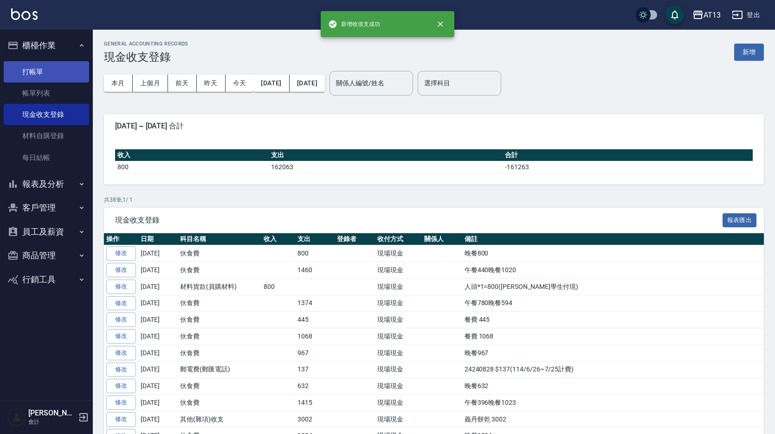
click at [41, 76] on link "打帳單" at bounding box center [46, 71] width 85 height 21
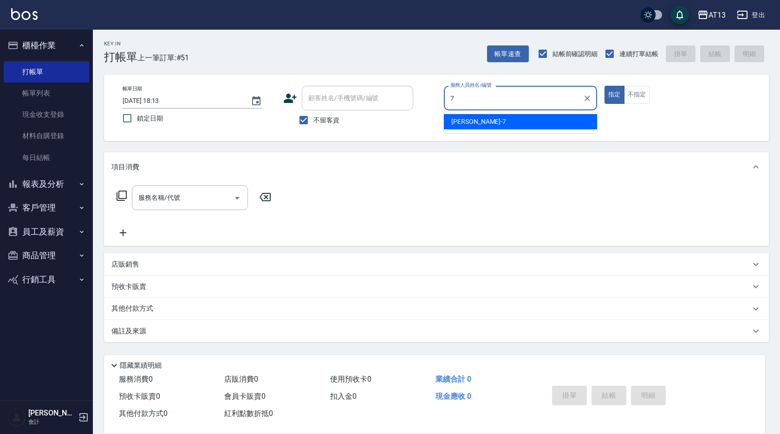
click at [542, 112] on ul "[PERSON_NAME]-7" at bounding box center [520, 121] width 153 height 23
click at [541, 124] on div "[PERSON_NAME]-7" at bounding box center [520, 121] width 153 height 15
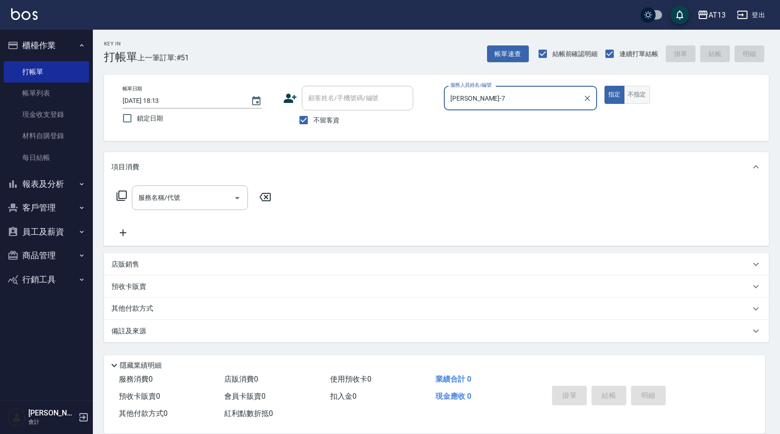
type input "[PERSON_NAME]-7"
click at [646, 96] on button "不指定" at bounding box center [637, 95] width 26 height 18
drag, startPoint x: 148, startPoint y: 194, endPoint x: 155, endPoint y: 188, distance: 9.9
click at [150, 192] on input "服務名稱/代號" at bounding box center [183, 198] width 94 height 16
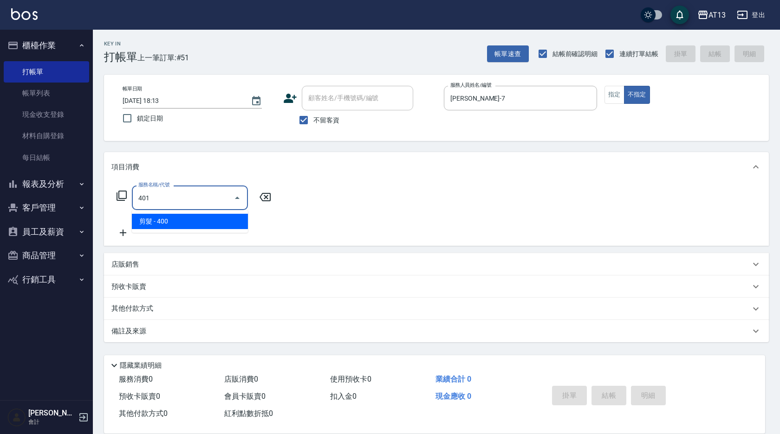
type input "剪髮(401)"
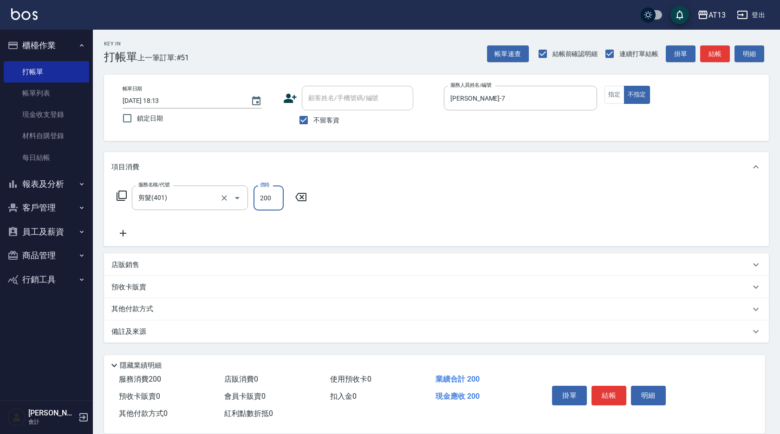
type input "200"
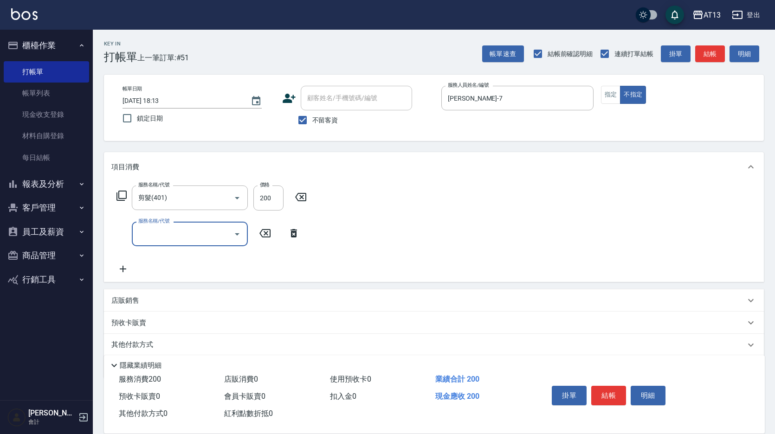
click at [441, 236] on div "服務名稱/代號 剪髮(401) 服務名稱/代號 價格 200 價格 服務名稱/代號 服務名稱/代號" at bounding box center [434, 232] width 660 height 100
click at [602, 392] on button "結帳" at bounding box center [608, 395] width 35 height 19
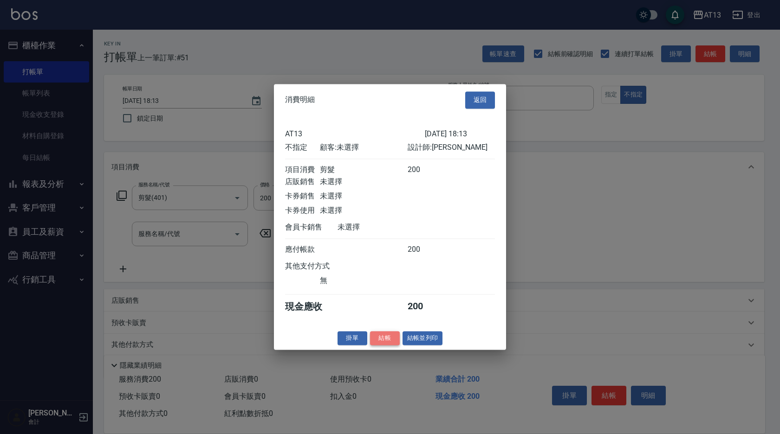
click at [381, 341] on button "結帳" at bounding box center [385, 338] width 30 height 14
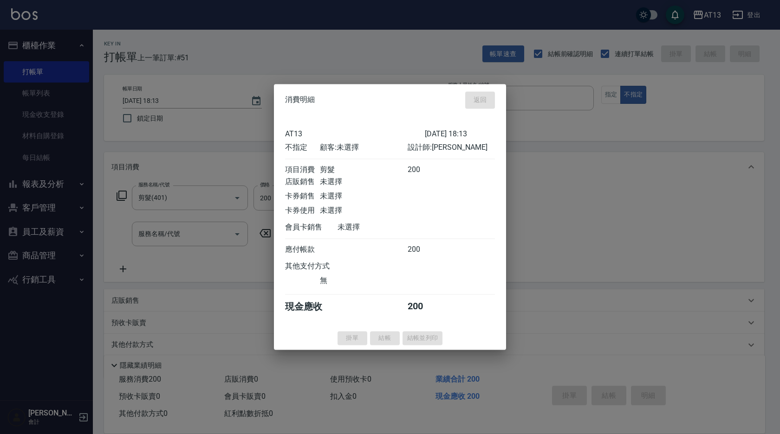
type input "[DATE] 18:44"
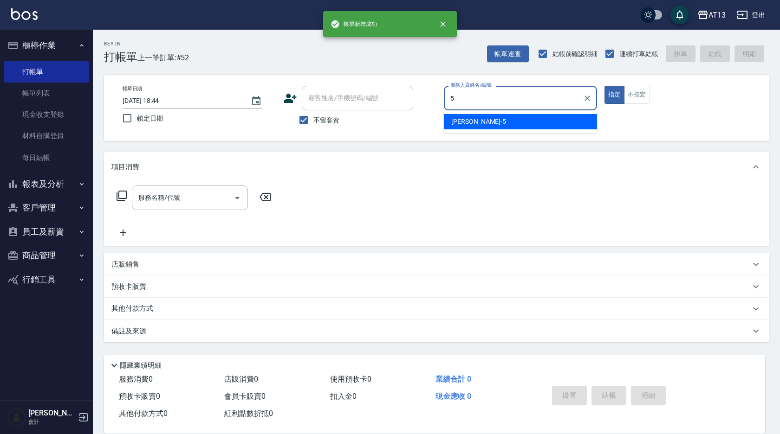
click at [531, 121] on div "[PERSON_NAME] -5" at bounding box center [520, 121] width 153 height 15
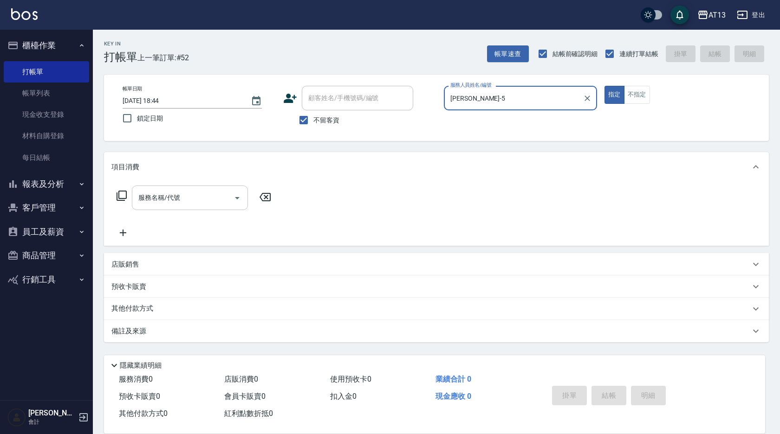
type input "[PERSON_NAME]-5"
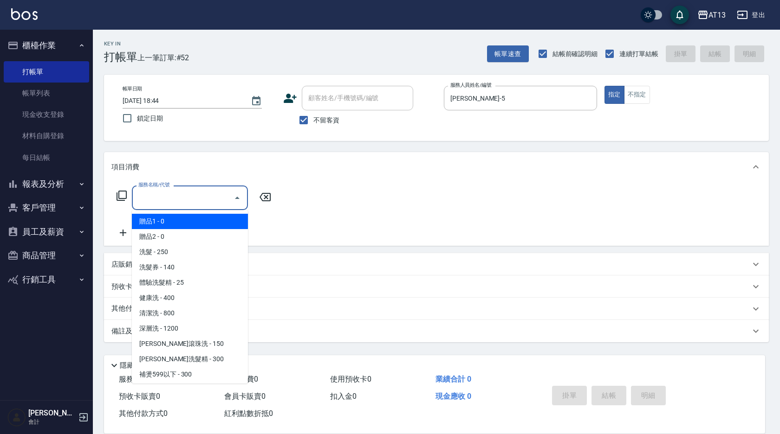
click at [161, 200] on input "服務名稱/代號" at bounding box center [183, 198] width 94 height 16
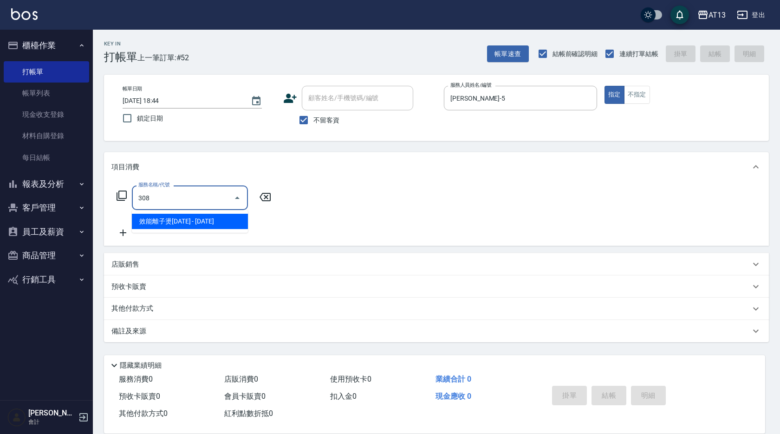
type input "效能離子燙1500(308)"
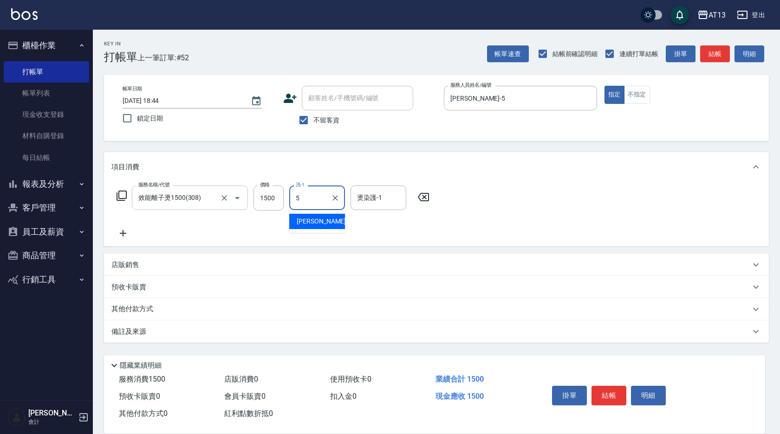
type input "[PERSON_NAME]-5"
click at [617, 184] on div "服務名稱/代號 效能離子燙1500(308) 服務名稱/代號 價格 1500 價格 洗-1 [PERSON_NAME]-5 洗-1 燙染護-1 [PERSON…" at bounding box center [436, 214] width 665 height 65
click at [609, 386] on button "結帳" at bounding box center [608, 395] width 35 height 19
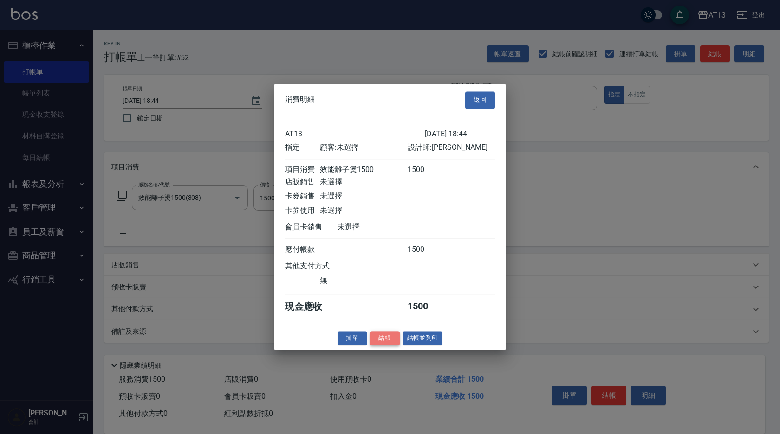
click at [384, 342] on button "結帳" at bounding box center [385, 338] width 30 height 14
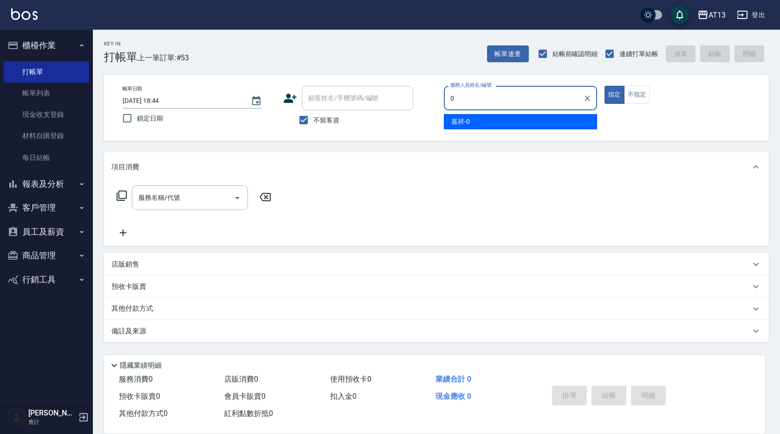
click at [530, 125] on div "嘉祥 -0" at bounding box center [520, 121] width 153 height 15
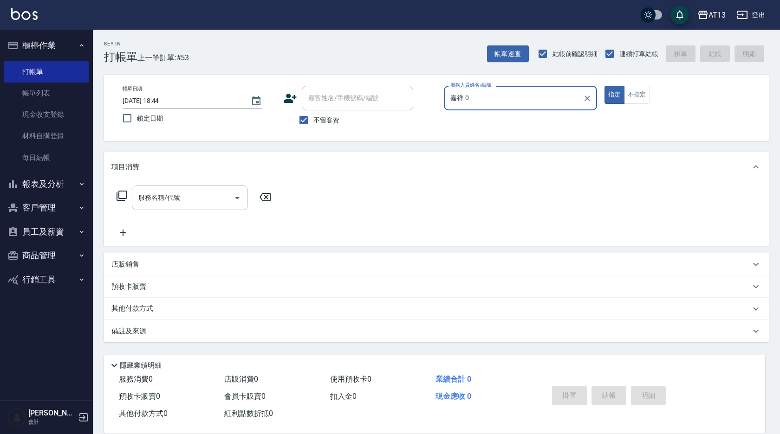
type input "嘉祥-0"
click at [194, 196] on input "服務名稱/代號" at bounding box center [183, 198] width 94 height 16
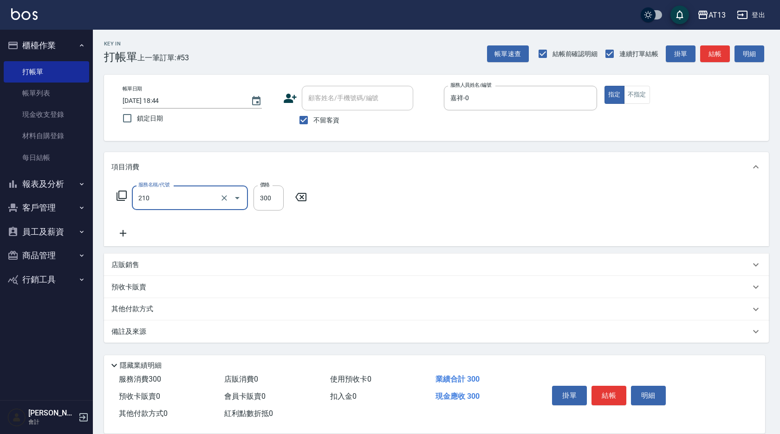
type input "歐娜洗髮精(210)"
type input "[PERSON_NAME]-33"
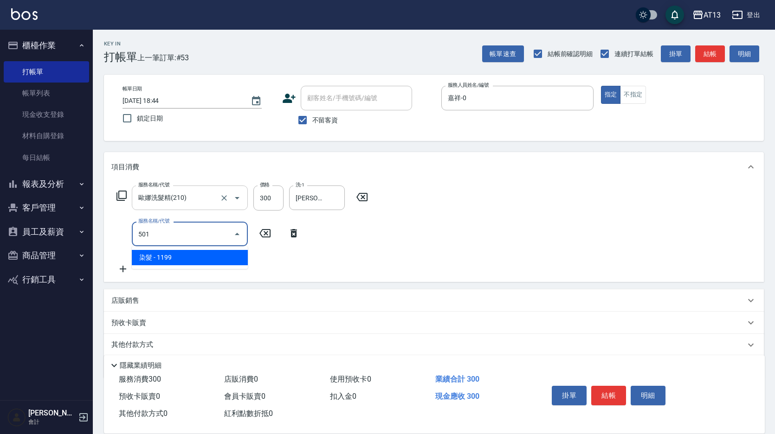
type input "染髮(501)"
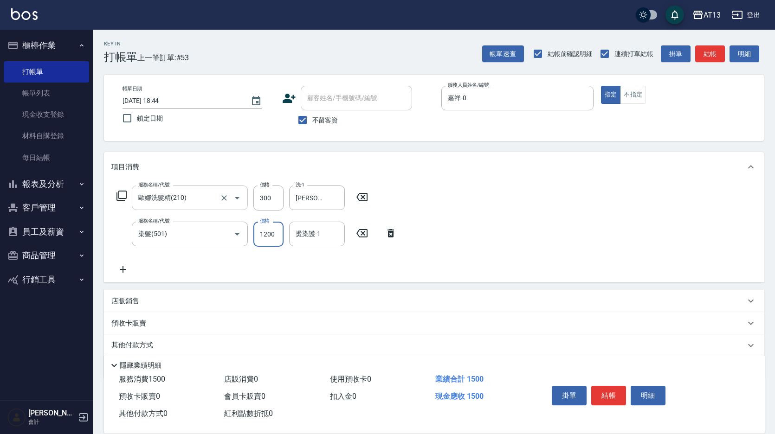
type input "1200"
type input "[PERSON_NAME]-11"
click at [547, 227] on div "服務名稱/代號 [PERSON_NAME]洗髮精(210) 服務名稱/代號 價格 300 價格 洗-1 [PERSON_NAME]-33 洗-1 服務名稱/代…" at bounding box center [434, 232] width 660 height 101
click at [613, 390] on button "結帳" at bounding box center [608, 395] width 35 height 19
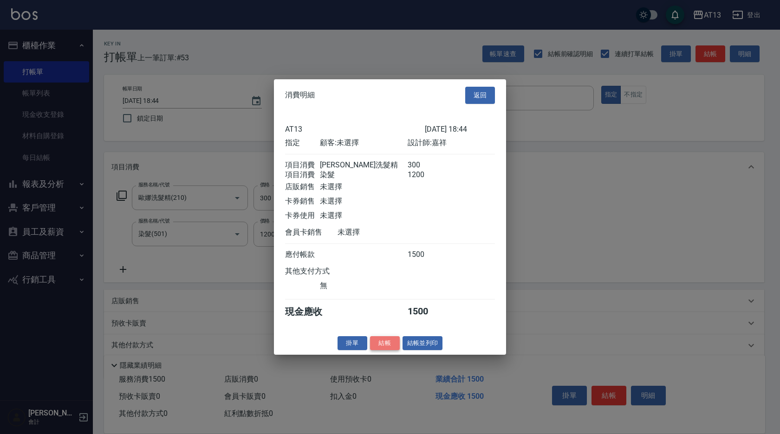
click at [386, 347] on button "結帳" at bounding box center [385, 343] width 30 height 14
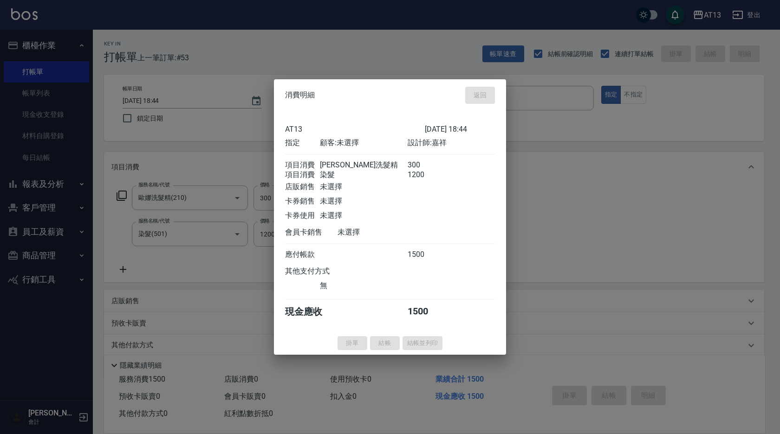
type input "[DATE] 18:45"
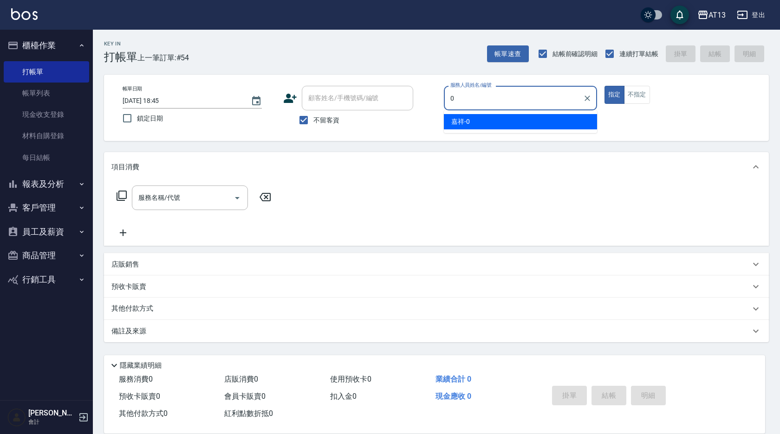
click at [501, 125] on div "嘉祥 -0" at bounding box center [520, 121] width 153 height 15
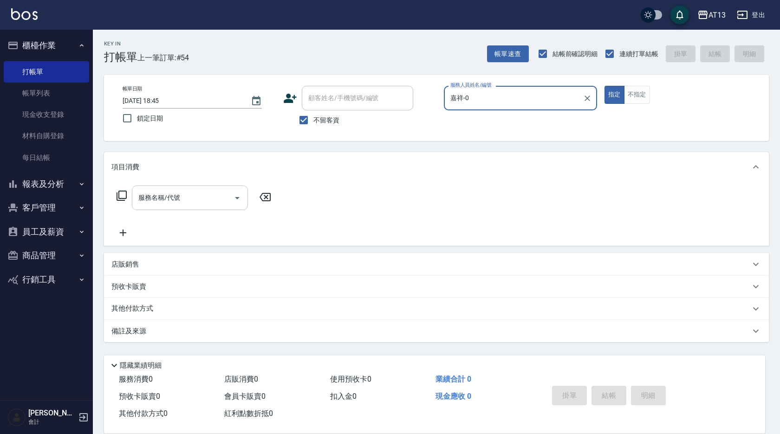
type input "嘉祥-0"
click at [202, 202] on input "服務名稱/代號" at bounding box center [183, 198] width 94 height 16
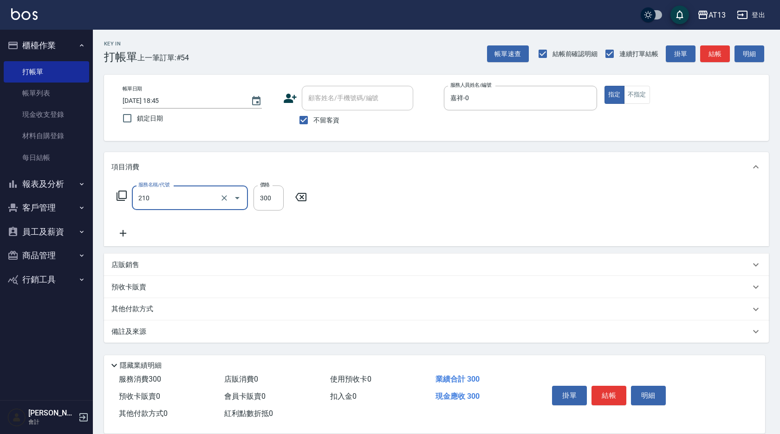
type input "歐娜洗髮精(210)"
type input "[PERSON_NAME]-11"
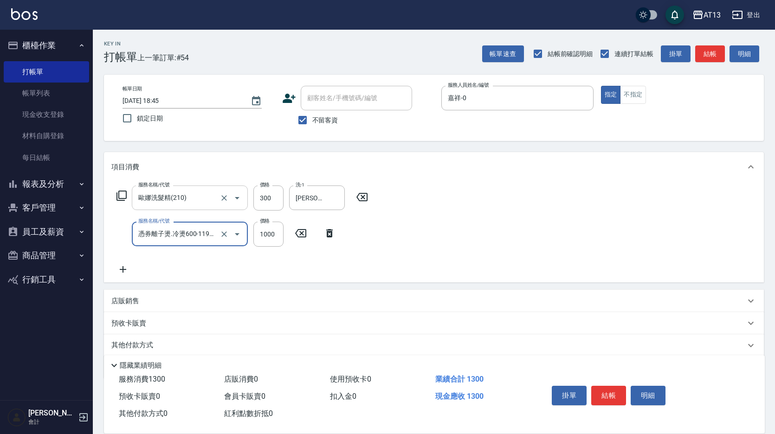
type input "憑券離子燙.冷燙600-1198(303)"
click at [449, 233] on icon at bounding box center [452, 233] width 6 height 8
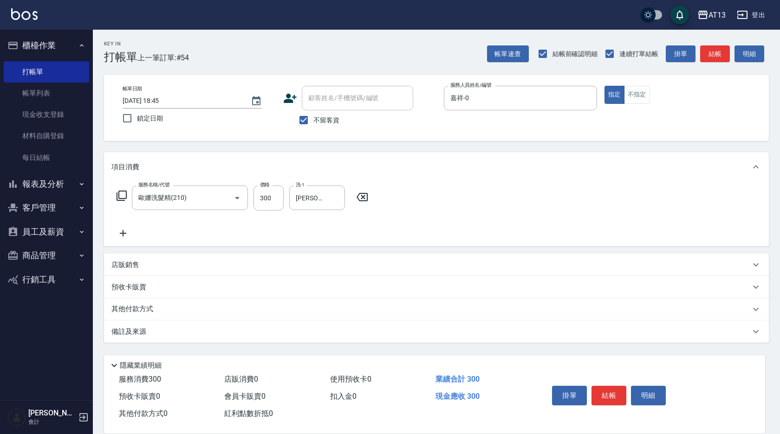
click at [124, 233] on icon at bounding box center [123, 233] width 6 height 6
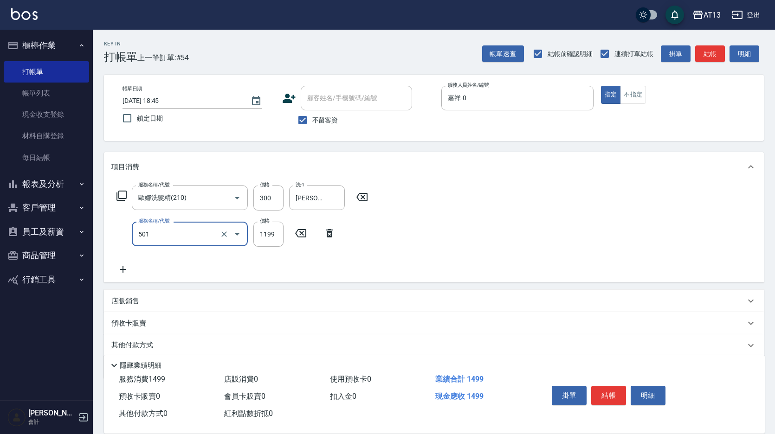
type input "染髮(501)"
type input "1200"
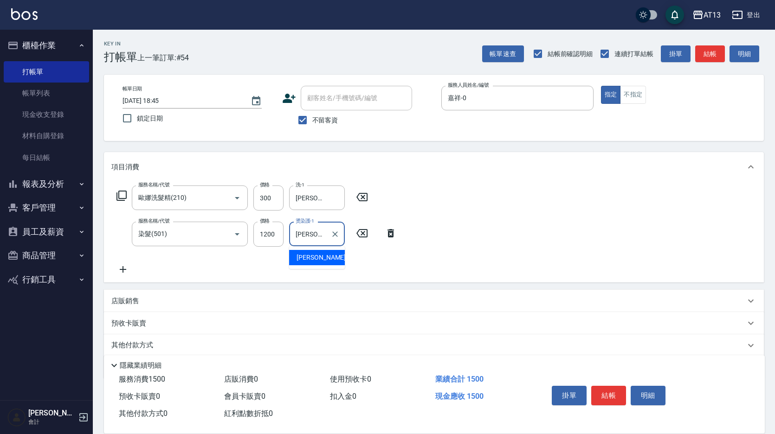
type input "[PERSON_NAME]-11"
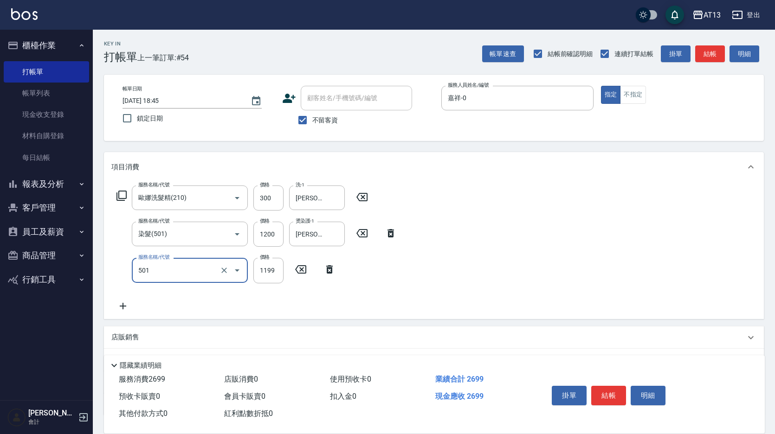
type input "染髮(501)"
type input "2500"
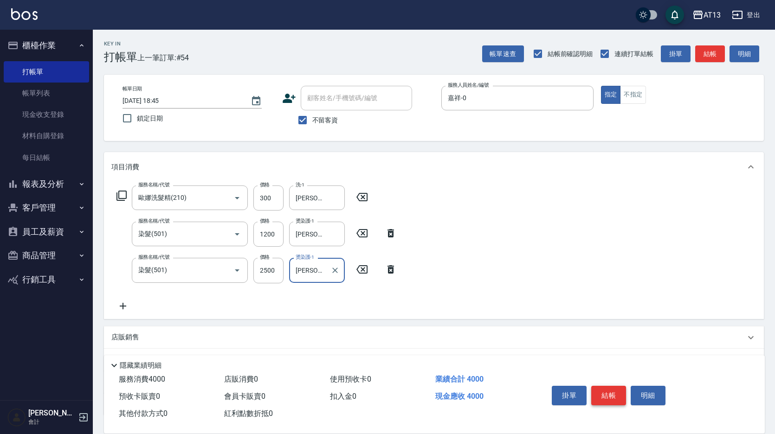
type input "[PERSON_NAME]-11"
click at [612, 388] on button "結帳" at bounding box center [608, 395] width 35 height 19
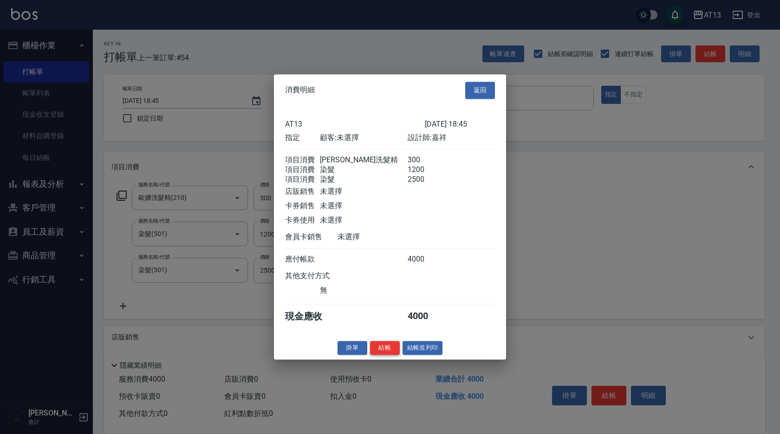
click at [399, 356] on button "結帳" at bounding box center [385, 348] width 30 height 14
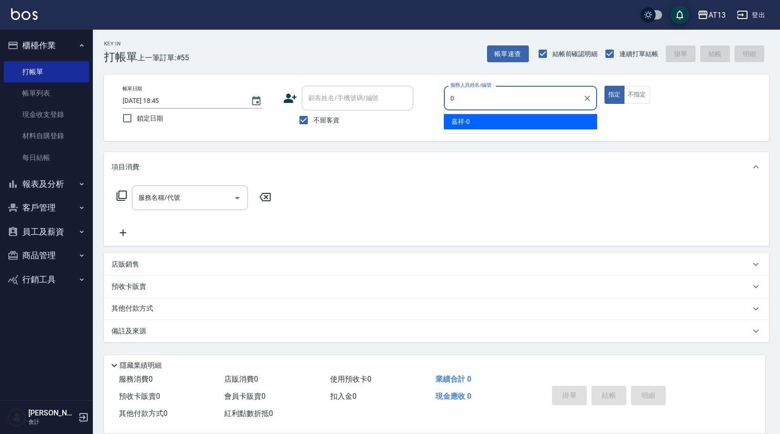
click at [543, 120] on div "嘉祥 -0" at bounding box center [520, 121] width 153 height 15
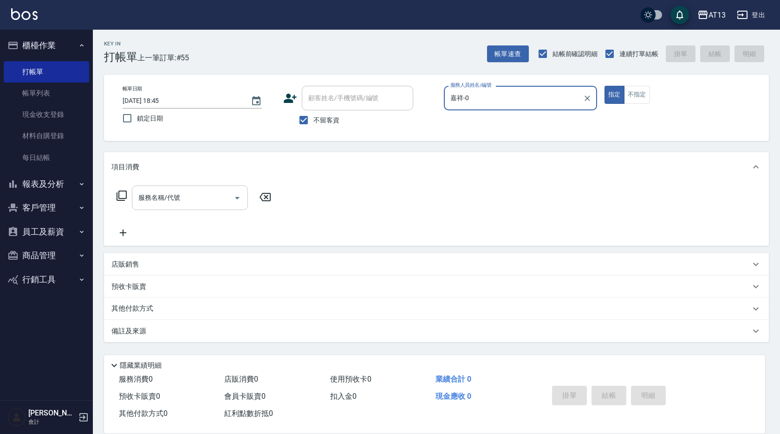
type input "嘉祥-0"
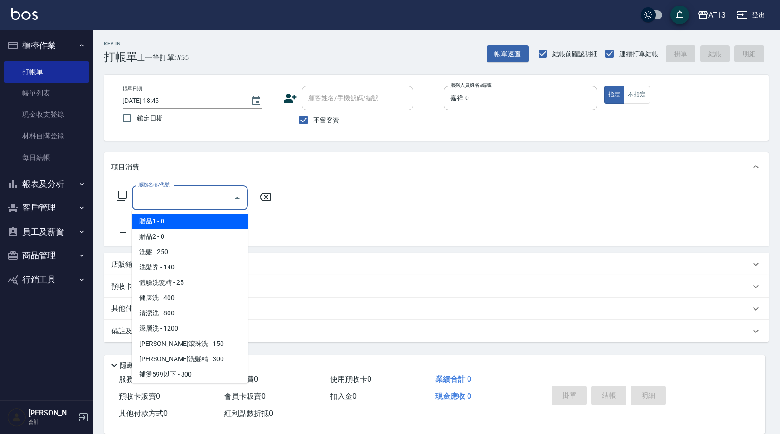
click at [201, 200] on input "服務名稱/代號" at bounding box center [183, 198] width 94 height 16
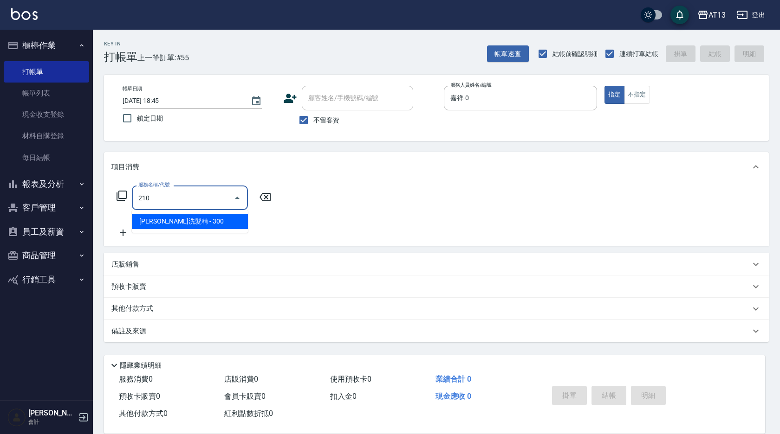
type input "歐娜洗髮精(210)"
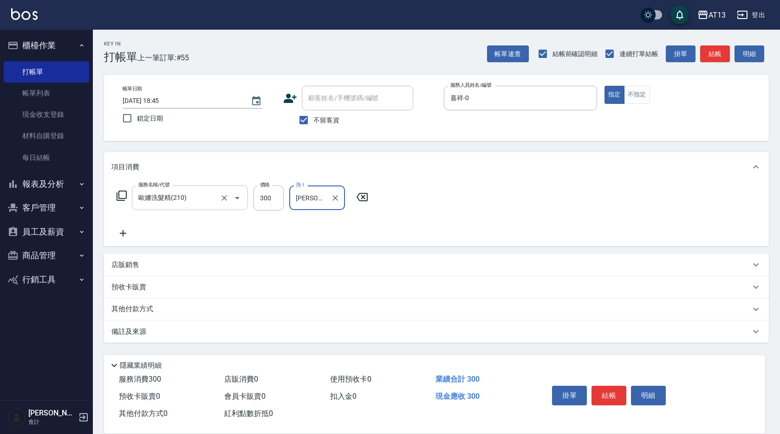
type input "[PERSON_NAME]-11"
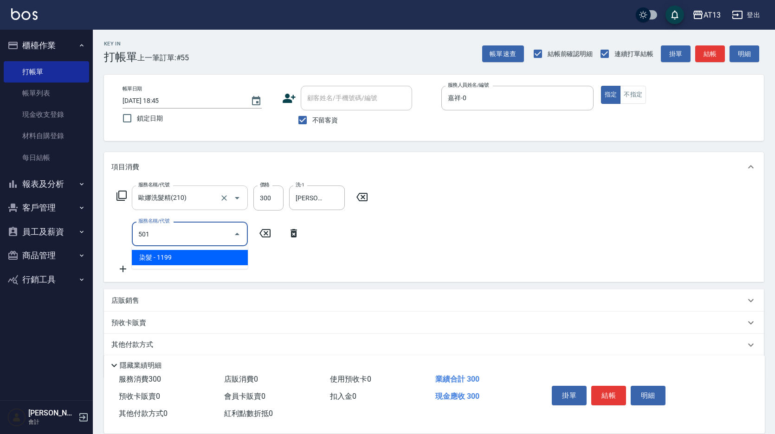
type input "染髮(501)"
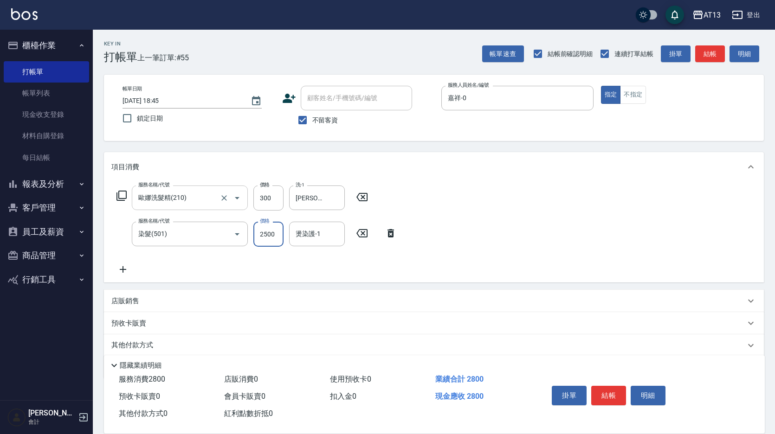
type input "2500"
type input "[PERSON_NAME]-11"
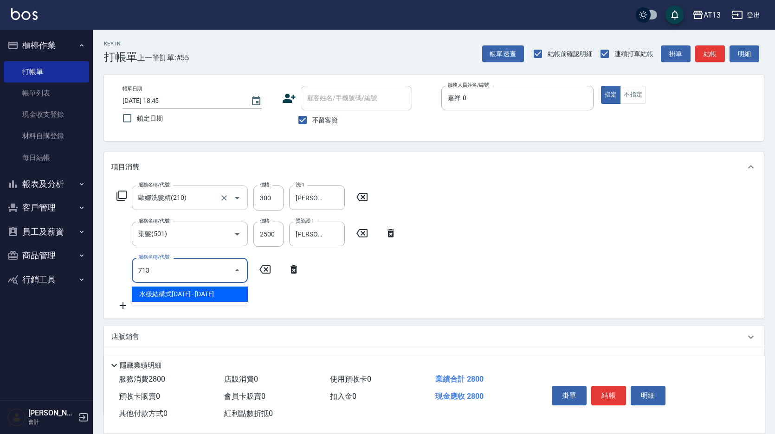
type input "水樣結構式1200(713)"
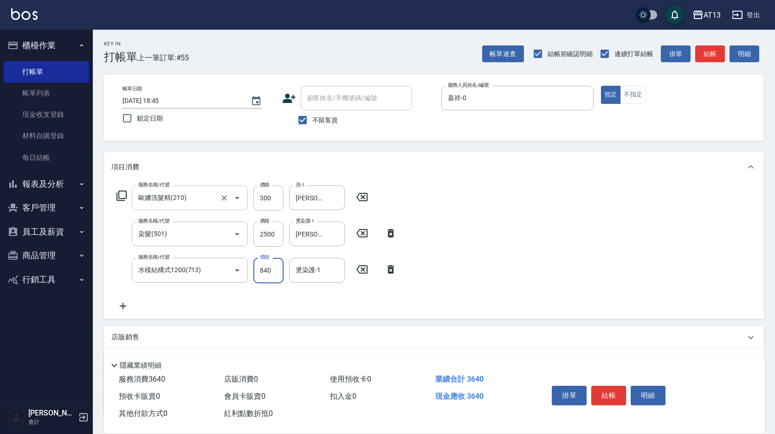
type input "840"
type input "[PERSON_NAME]-11"
click at [604, 396] on button "結帳" at bounding box center [608, 395] width 35 height 19
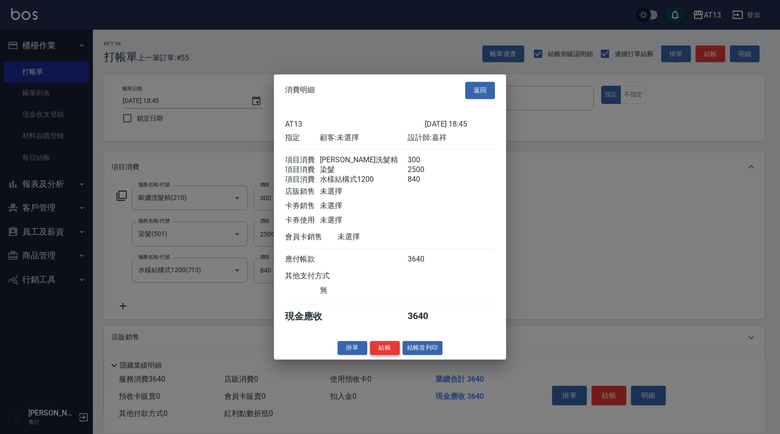
click at [388, 356] on button "結帳" at bounding box center [385, 348] width 30 height 14
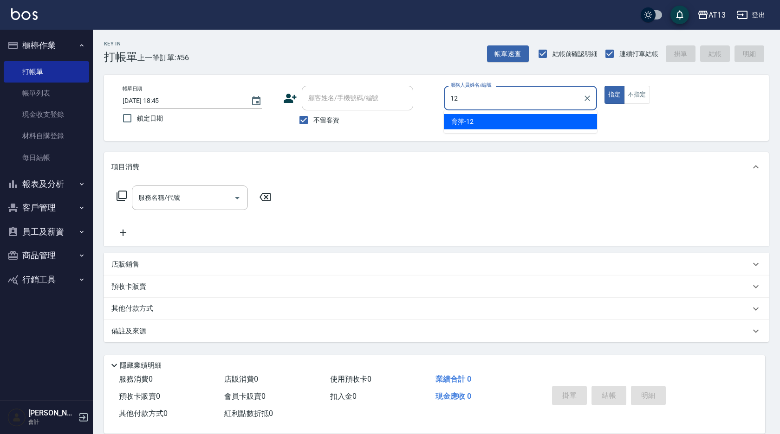
click at [465, 112] on ul "育[PERSON_NAME] -12" at bounding box center [520, 121] width 153 height 23
click at [459, 116] on div "育[PERSON_NAME] -12" at bounding box center [520, 121] width 153 height 15
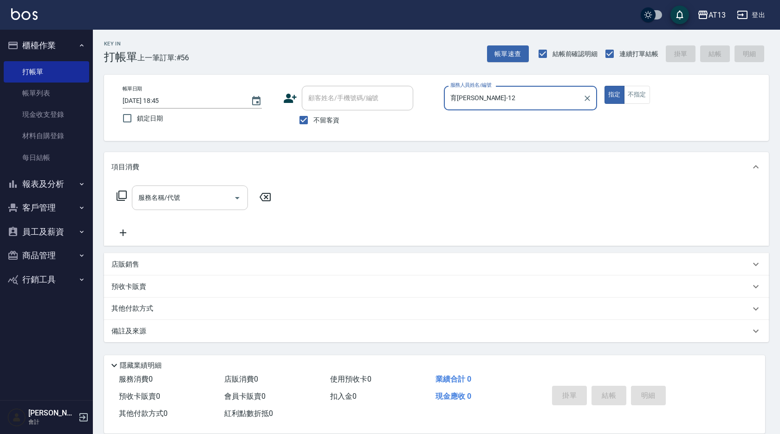
type input "育[PERSON_NAME]-12"
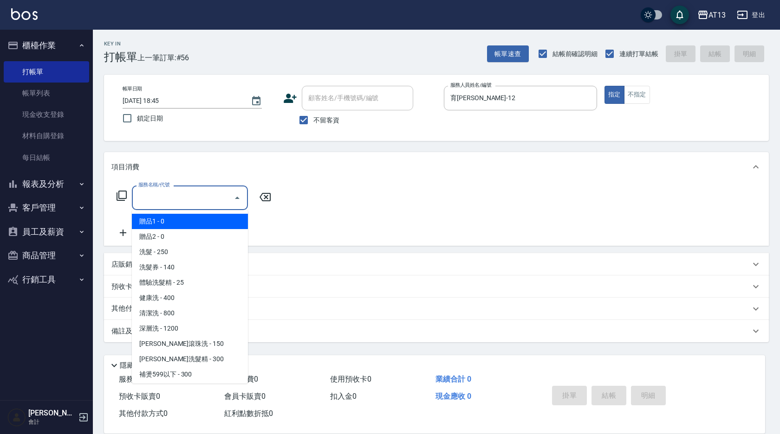
click at [171, 194] on div "服務名稱/代號 服務名稱/代號" at bounding box center [190, 198] width 116 height 25
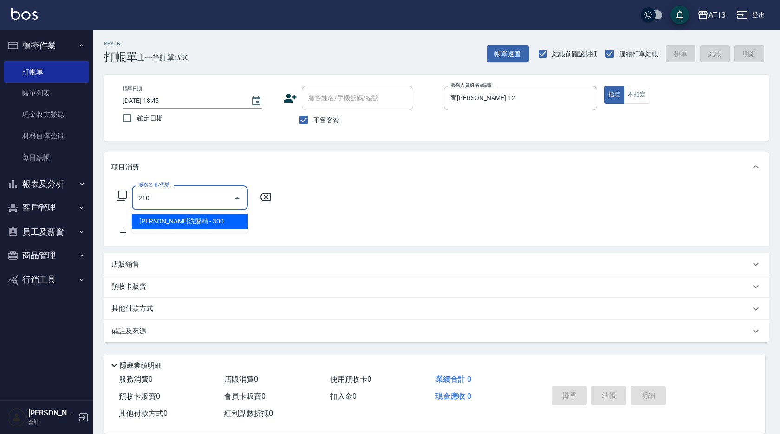
type input "歐娜洗髮精(210)"
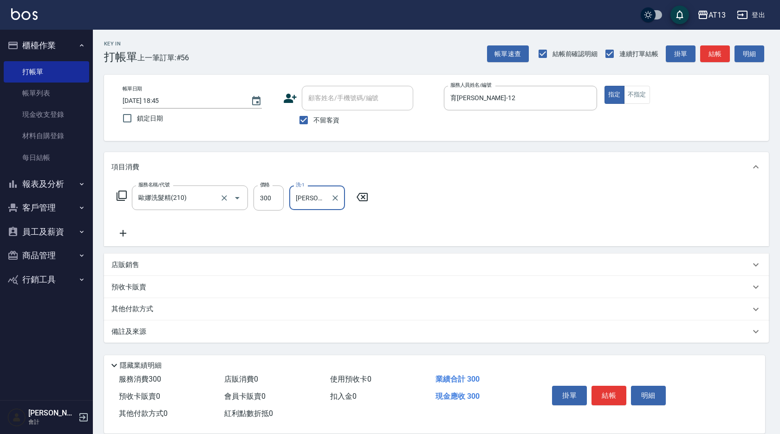
type input "[PERSON_NAME]-28"
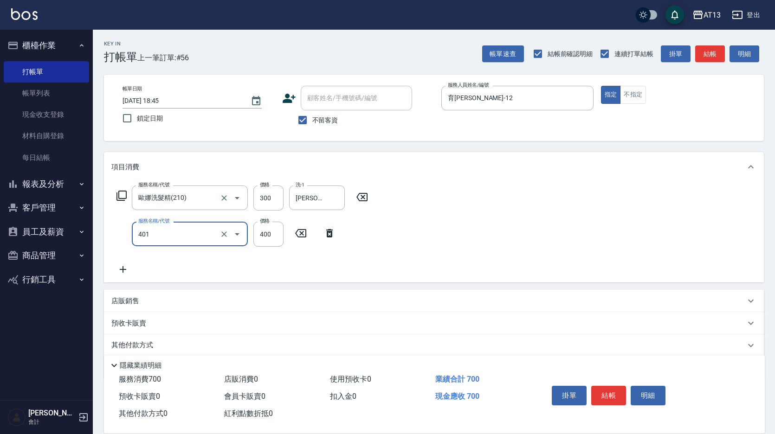
type input "剪髮(401)"
drag, startPoint x: 487, startPoint y: 211, endPoint x: 588, endPoint y: 287, distance: 126.5
click at [489, 212] on div "服務名稱/代號 [PERSON_NAME]洗髮精(210) 服務名稱/代號 價格 300 價格 洗-1 [PERSON_NAME]-28 洗-1 服務名稱/代…" at bounding box center [434, 232] width 660 height 101
drag, startPoint x: 617, startPoint y: 395, endPoint x: 610, endPoint y: 384, distance: 13.5
click at [616, 395] on button "結帳" at bounding box center [608, 395] width 35 height 19
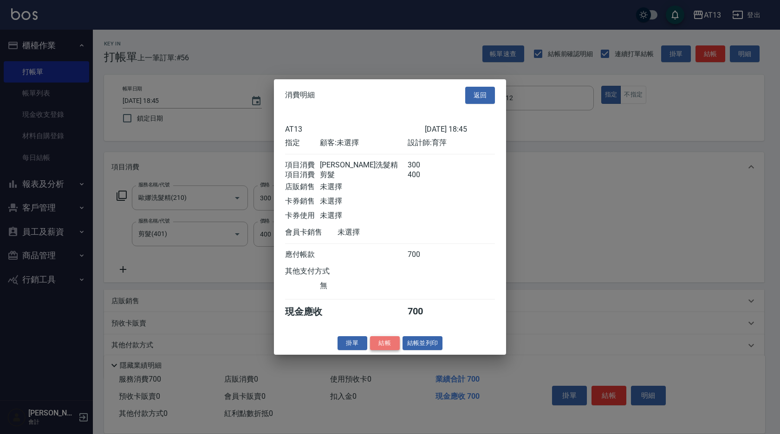
drag, startPoint x: 387, startPoint y: 357, endPoint x: 369, endPoint y: 363, distance: 18.9
click at [387, 350] on button "結帳" at bounding box center [385, 343] width 30 height 14
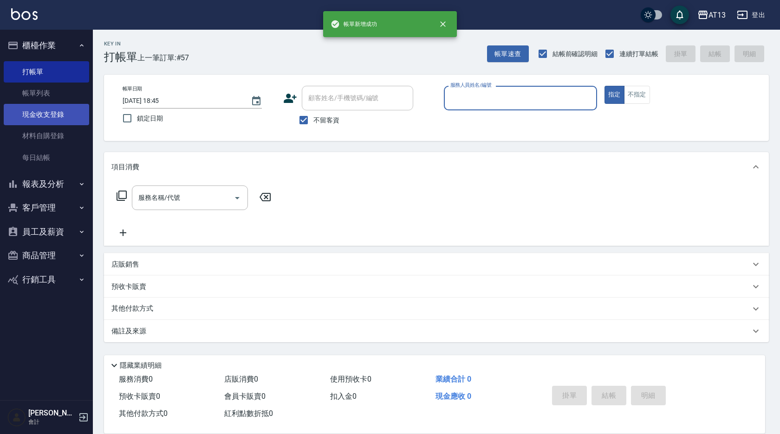
drag, startPoint x: 54, startPoint y: 103, endPoint x: 46, endPoint y: 106, distance: 8.1
click at [53, 103] on link "帳單列表" at bounding box center [46, 93] width 85 height 21
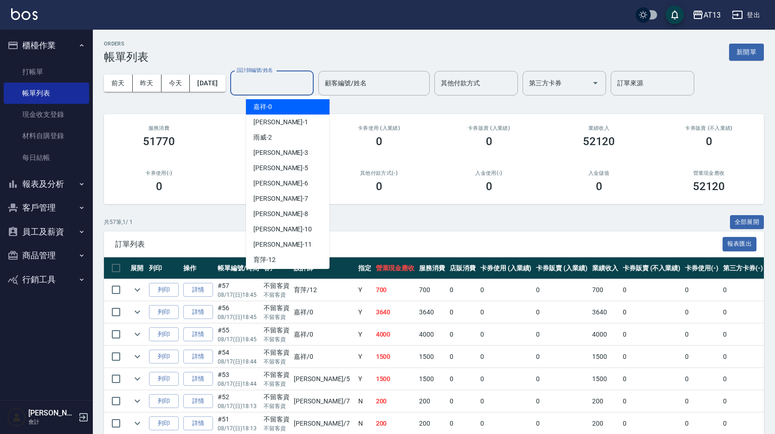
click at [300, 86] on input "設計師編號/姓名" at bounding box center [271, 83] width 75 height 16
click at [296, 109] on div "嘉祥 -0" at bounding box center [288, 106] width 84 height 15
type input "嘉祥-0"
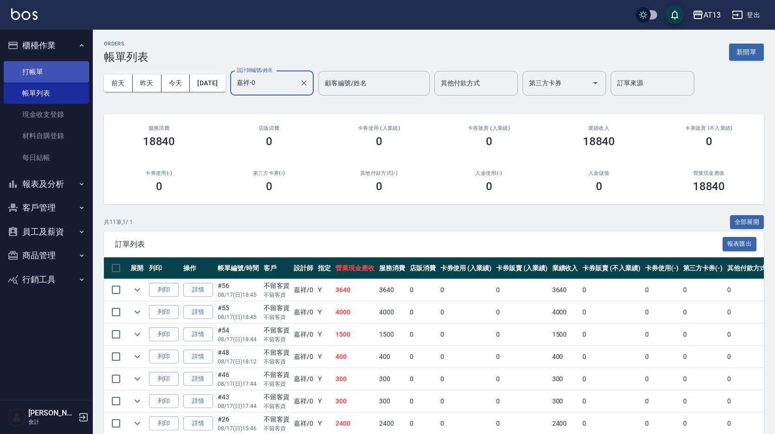
click at [32, 71] on link "打帳單" at bounding box center [46, 71] width 85 height 21
